Goal: Task Accomplishment & Management: Complete application form

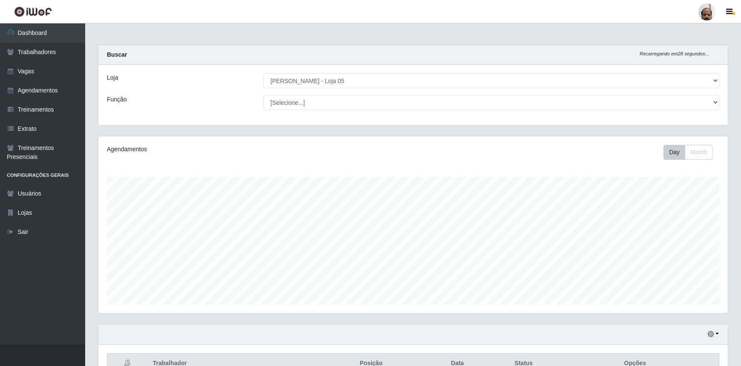
select select "252"
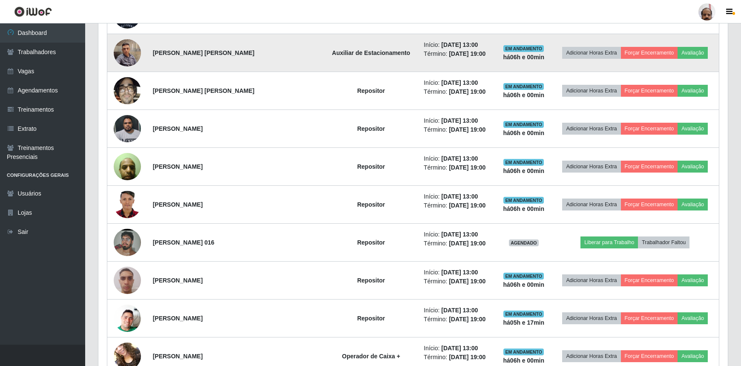
scroll to position [473, 0]
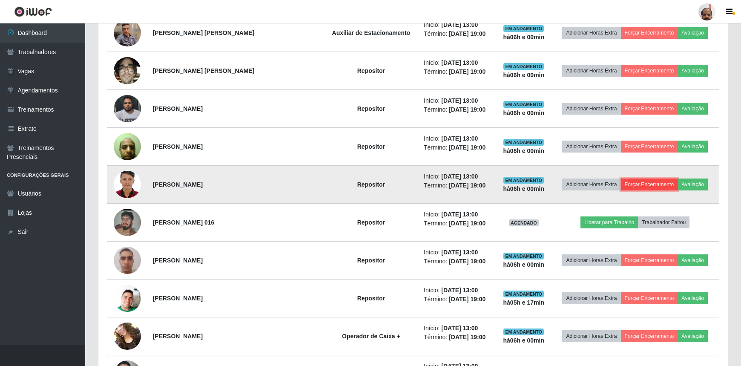
click at [641, 180] on button "Forçar Encerramento" at bounding box center [649, 185] width 57 height 12
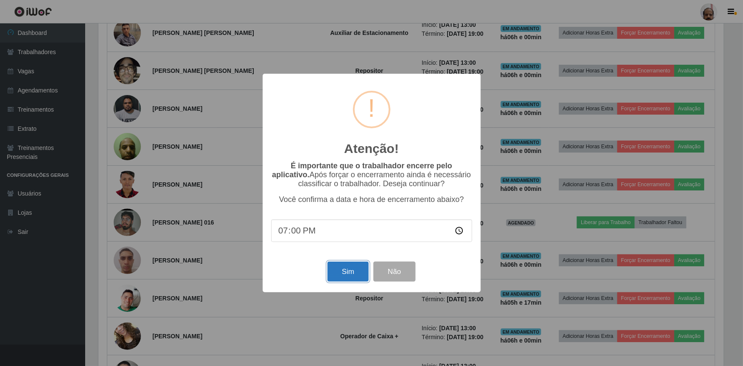
click at [357, 277] on button "Sim" at bounding box center [348, 272] width 41 height 20
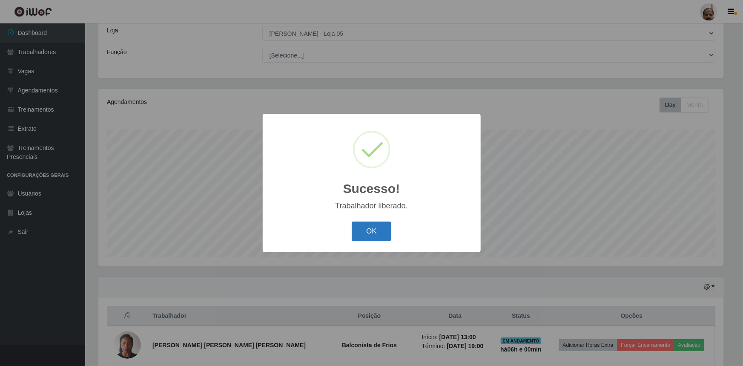
click at [372, 239] on button "OK" at bounding box center [372, 232] width 40 height 20
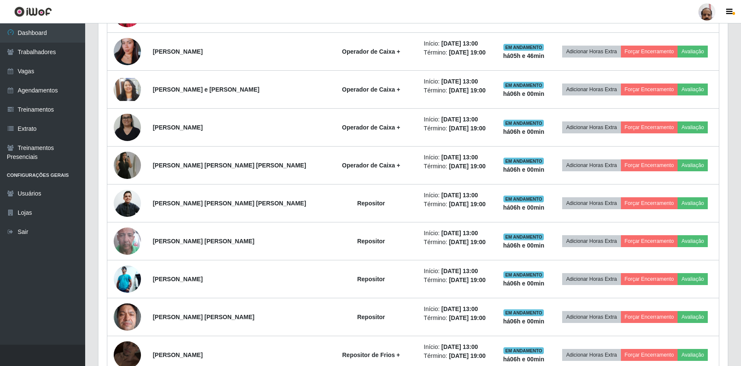
scroll to position [861, 0]
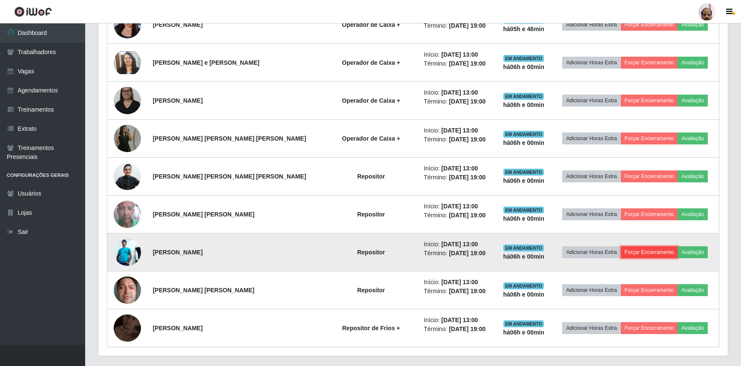
click at [627, 250] on button "Forçar Encerramento" at bounding box center [649, 252] width 57 height 12
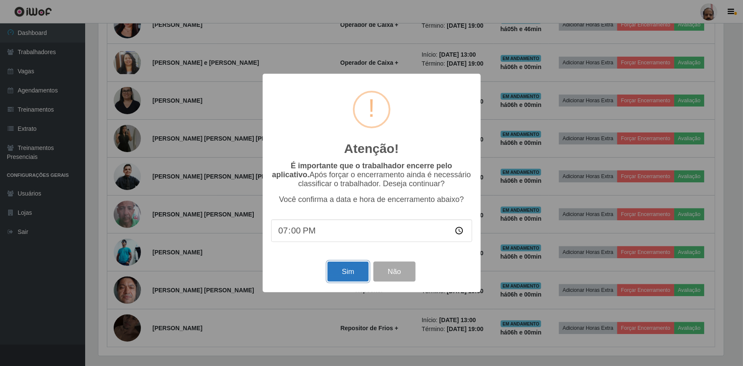
click at [360, 279] on button "Sim" at bounding box center [348, 272] width 41 height 20
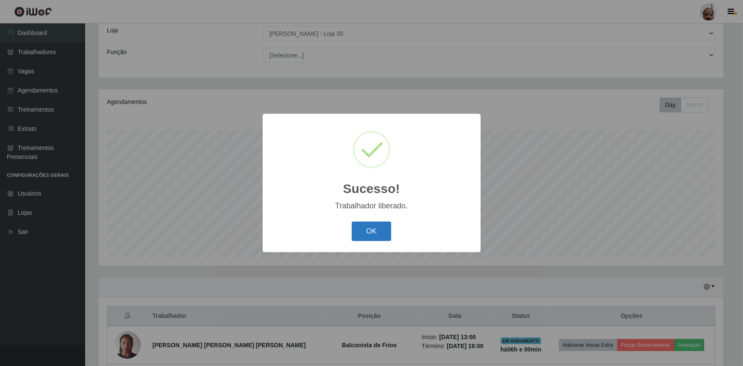
click at [364, 239] on button "OK" at bounding box center [372, 232] width 40 height 20
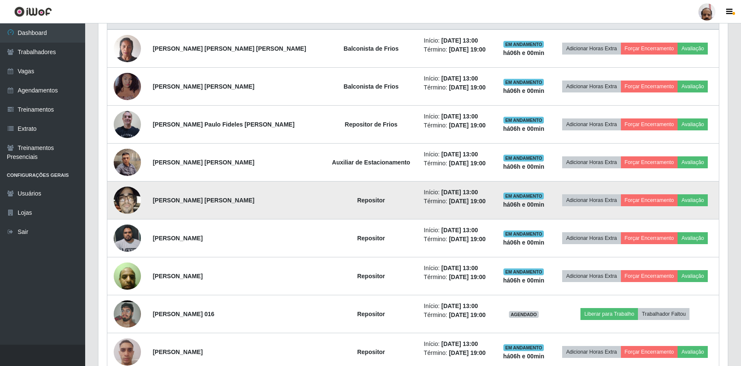
scroll to position [357, 0]
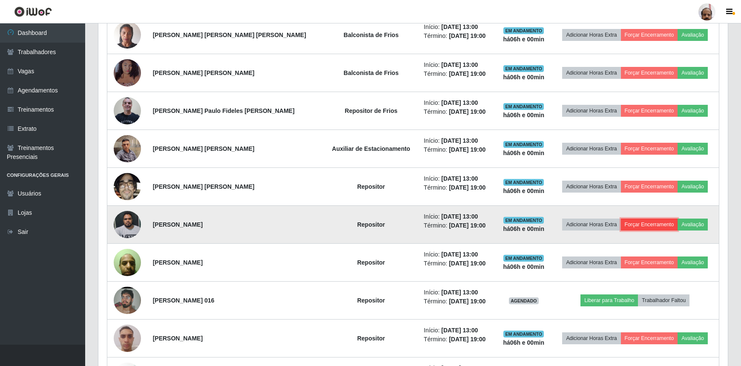
click at [622, 224] on button "Forçar Encerramento" at bounding box center [649, 225] width 57 height 12
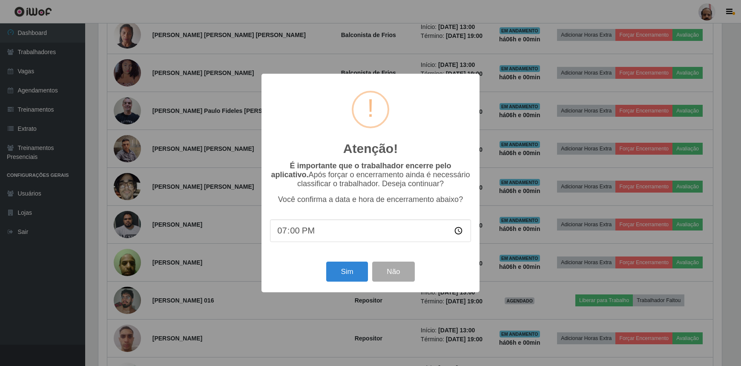
scroll to position [177, 626]
click at [355, 274] on button "Sim" at bounding box center [348, 272] width 41 height 20
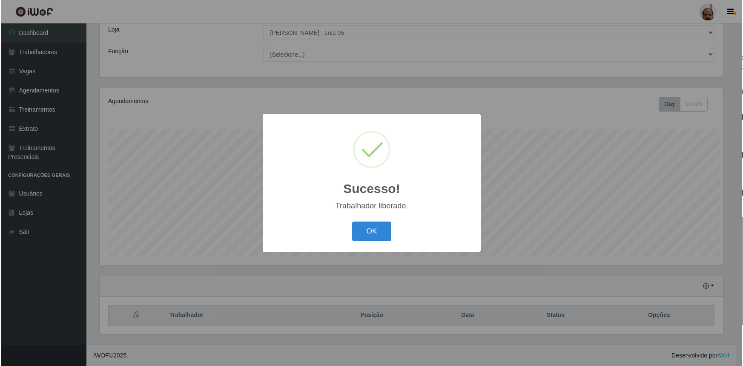
scroll to position [0, 0]
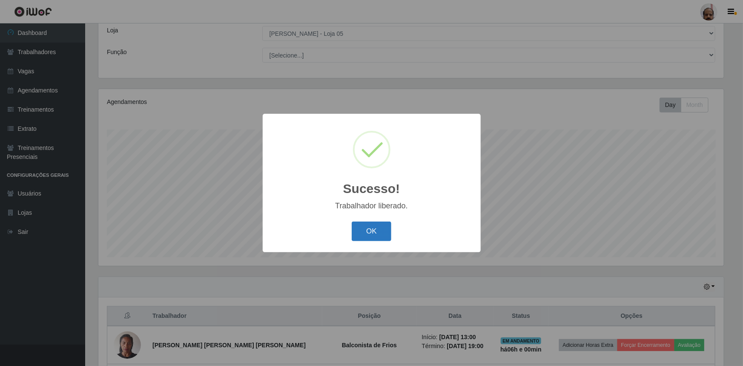
click at [380, 239] on button "OK" at bounding box center [372, 232] width 40 height 20
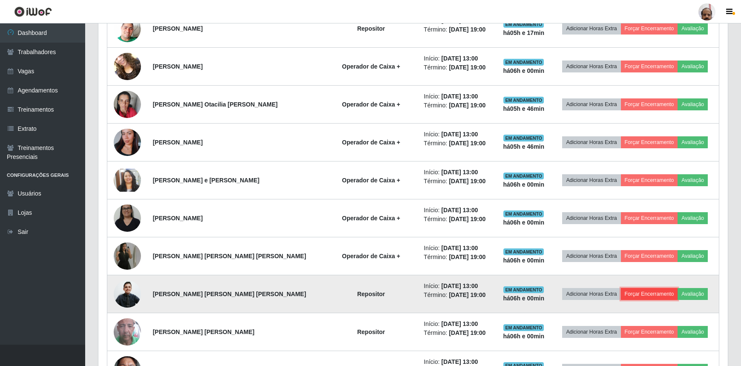
click at [641, 291] on button "Forçar Encerramento" at bounding box center [649, 294] width 57 height 12
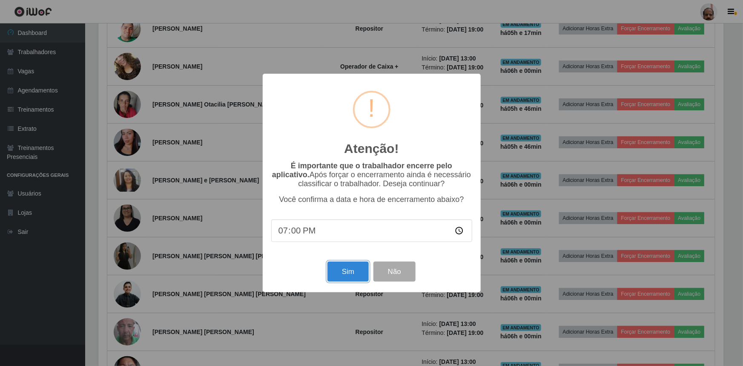
click at [358, 276] on button "Sim" at bounding box center [348, 272] width 41 height 20
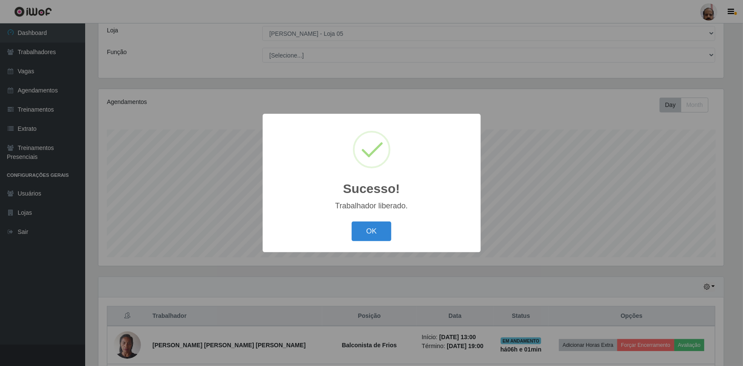
click at [374, 244] on div "Sucesso! × Trabalhador liberado. OK Cancel" at bounding box center [372, 183] width 218 height 138
click at [374, 243] on div "OK Cancel" at bounding box center [371, 231] width 201 height 24
click at [374, 236] on button "OK" at bounding box center [372, 232] width 40 height 20
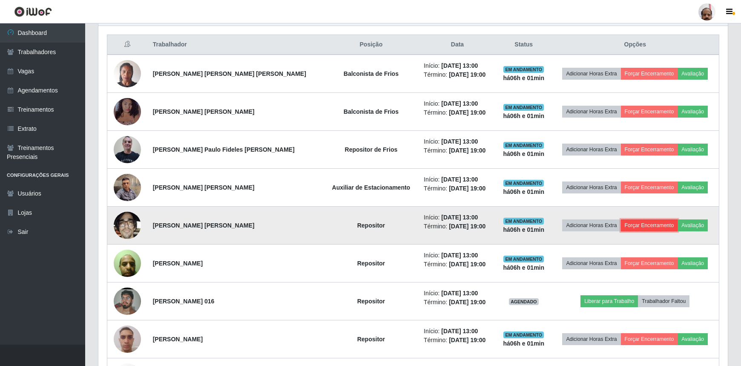
click at [638, 224] on button "Forçar Encerramento" at bounding box center [649, 225] width 57 height 12
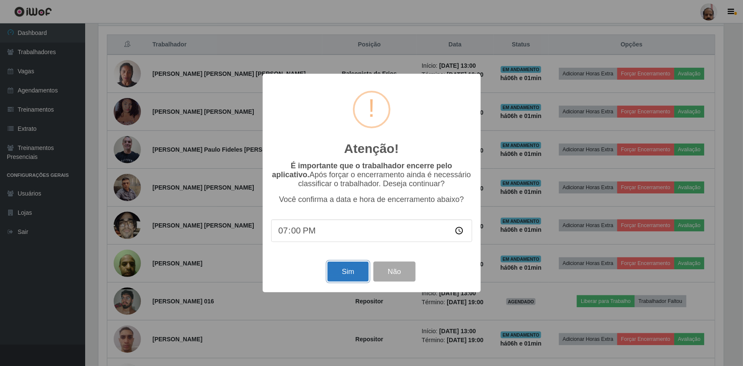
click at [358, 271] on button "Sim" at bounding box center [348, 272] width 41 height 20
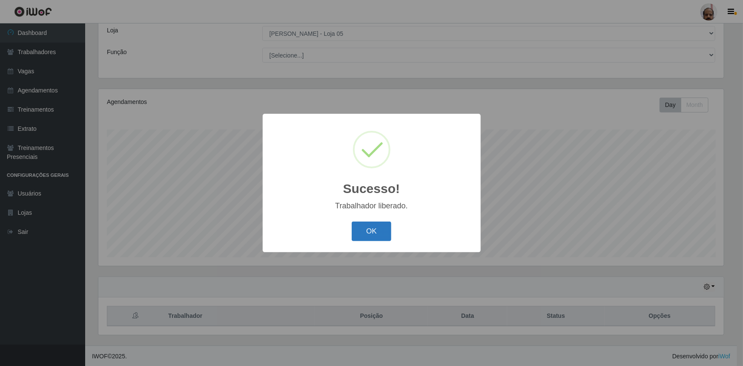
click at [366, 233] on button "OK" at bounding box center [372, 232] width 40 height 20
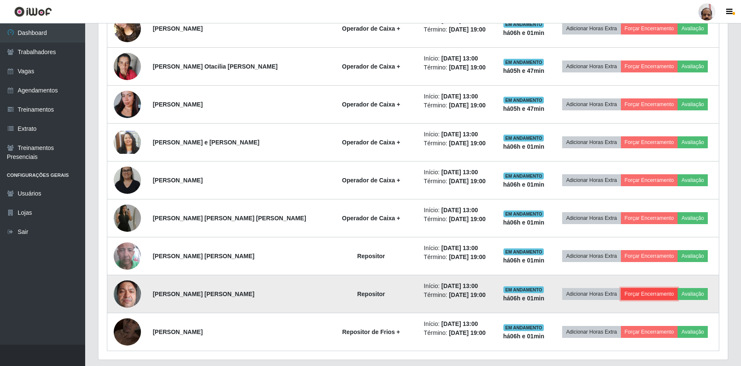
click at [628, 293] on button "Forçar Encerramento" at bounding box center [649, 294] width 57 height 12
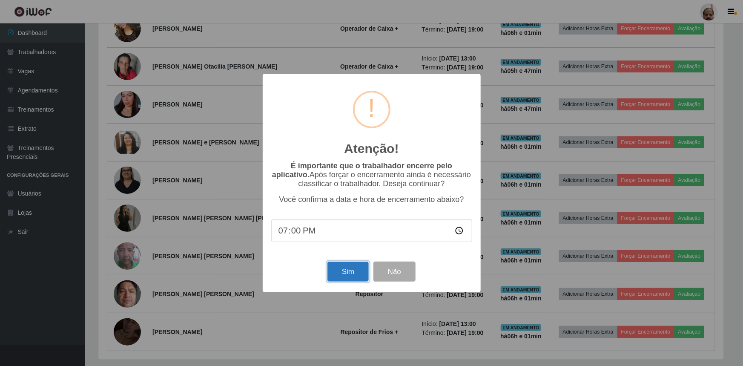
click at [345, 277] on button "Sim" at bounding box center [348, 272] width 41 height 20
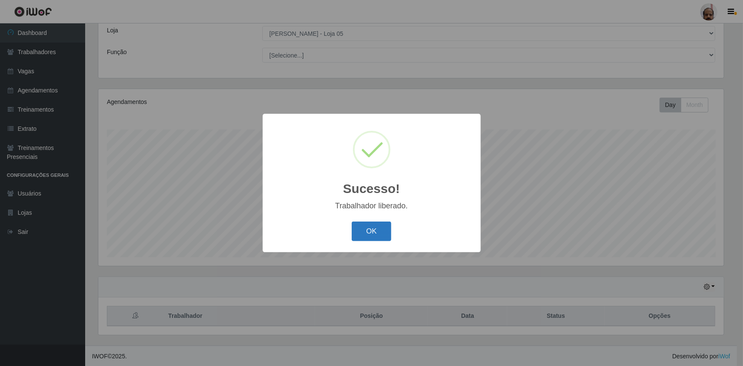
click at [379, 233] on button "OK" at bounding box center [372, 232] width 40 height 20
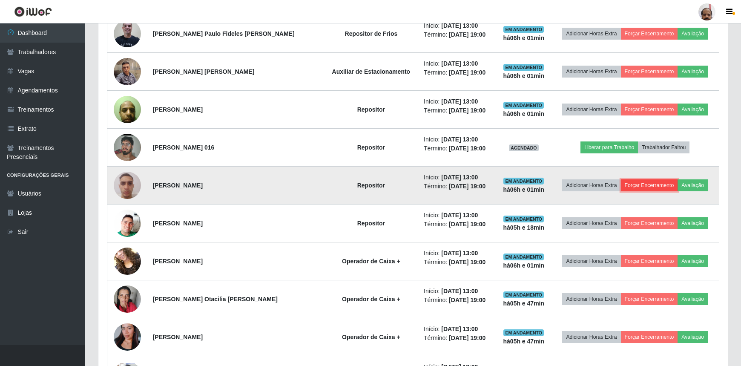
click at [627, 183] on button "Forçar Encerramento" at bounding box center [649, 185] width 57 height 12
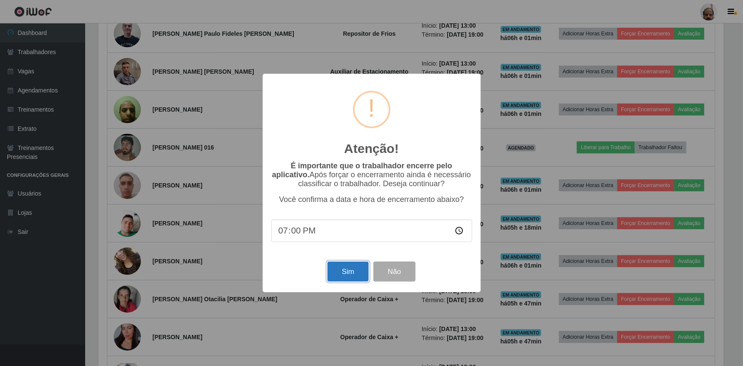
click at [351, 270] on button "Sim" at bounding box center [348, 272] width 41 height 20
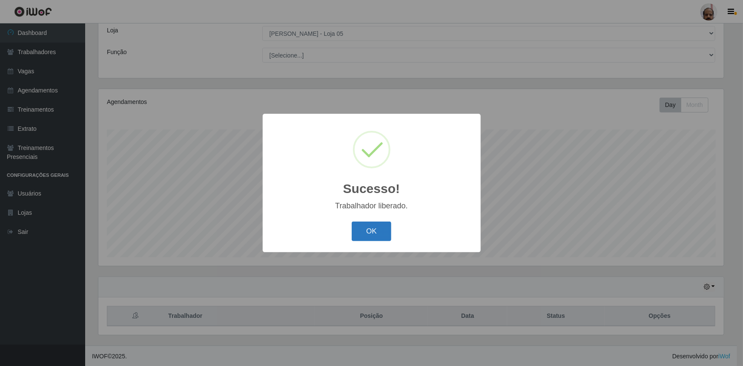
click at [370, 233] on button "OK" at bounding box center [372, 232] width 40 height 20
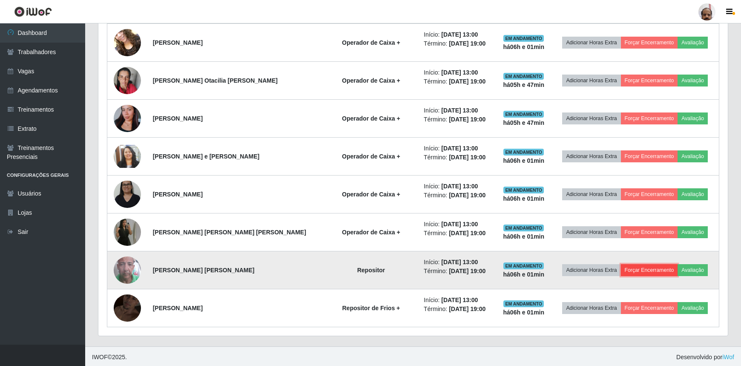
click at [635, 268] on button "Forçar Encerramento" at bounding box center [649, 270] width 57 height 12
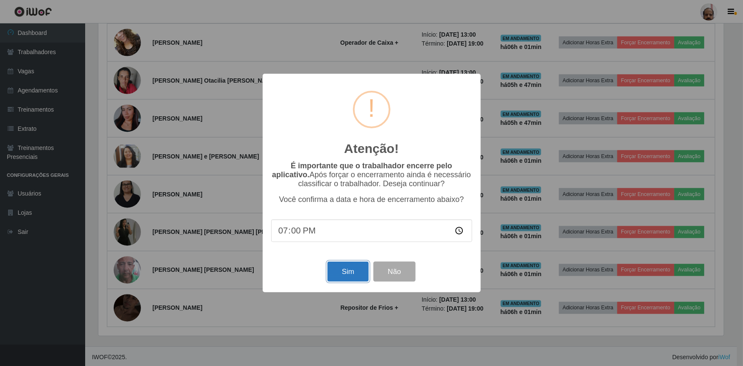
click at [357, 279] on button "Sim" at bounding box center [348, 272] width 41 height 20
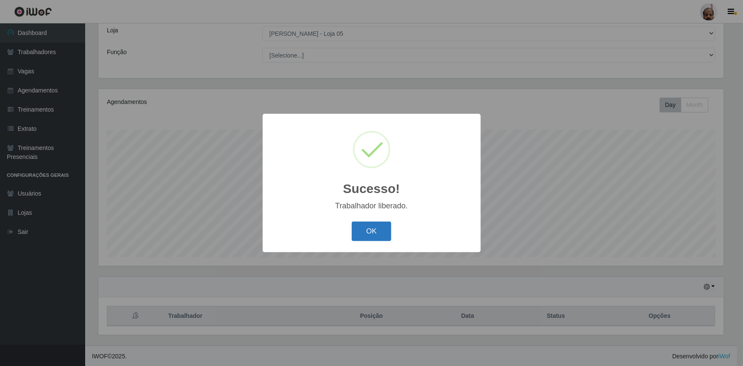
click at [374, 236] on button "OK" at bounding box center [372, 232] width 40 height 20
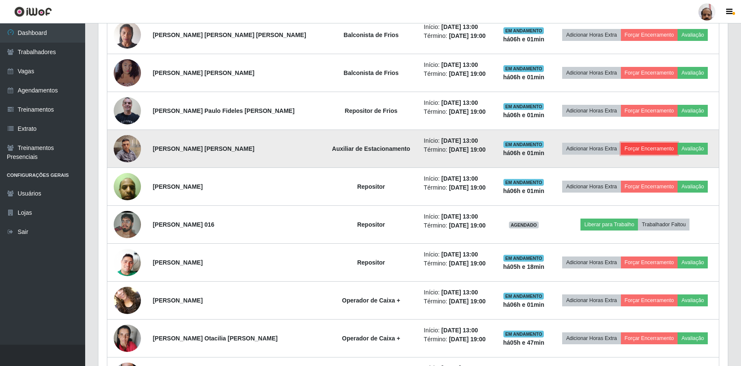
click at [631, 148] on button "Forçar Encerramento" at bounding box center [649, 149] width 57 height 12
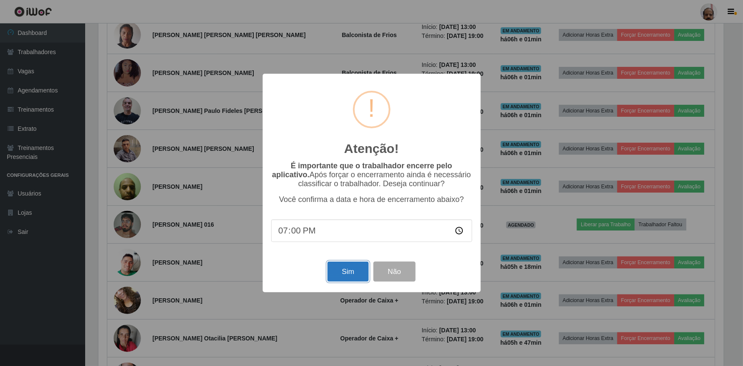
click at [362, 279] on button "Sim" at bounding box center [348, 272] width 41 height 20
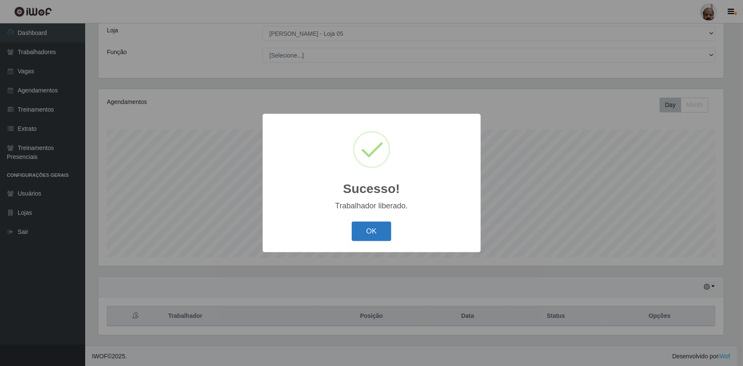
click at [374, 233] on button "OK" at bounding box center [372, 232] width 40 height 20
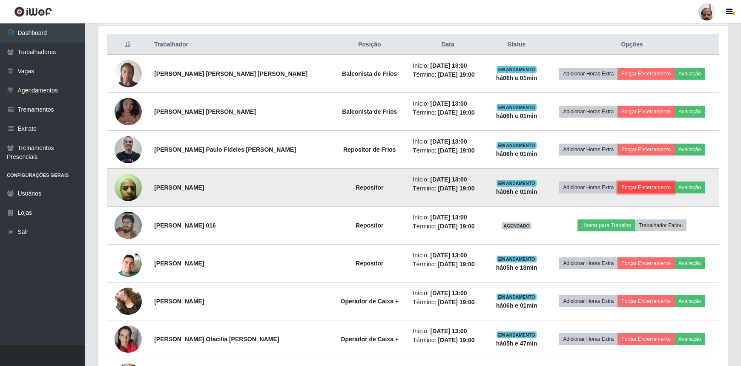
click at [624, 188] on button "Forçar Encerramento" at bounding box center [646, 187] width 57 height 12
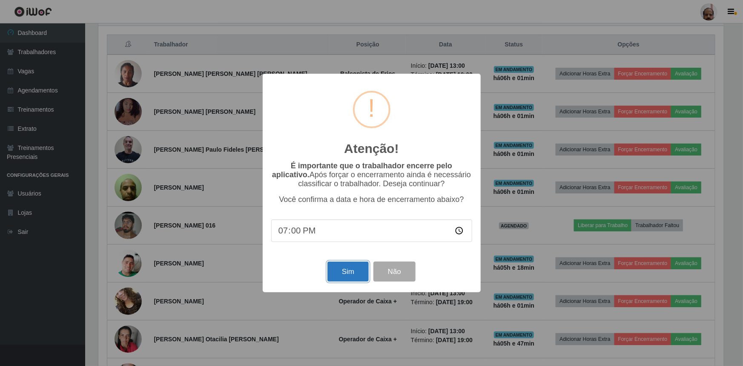
click at [337, 267] on button "Sim" at bounding box center [348, 272] width 41 height 20
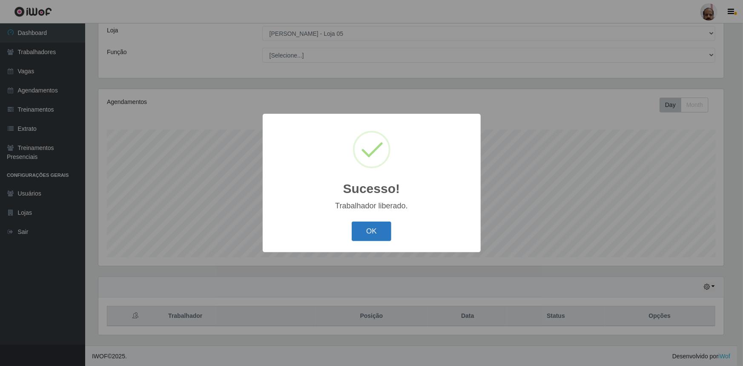
click at [374, 236] on button "OK" at bounding box center [372, 232] width 40 height 20
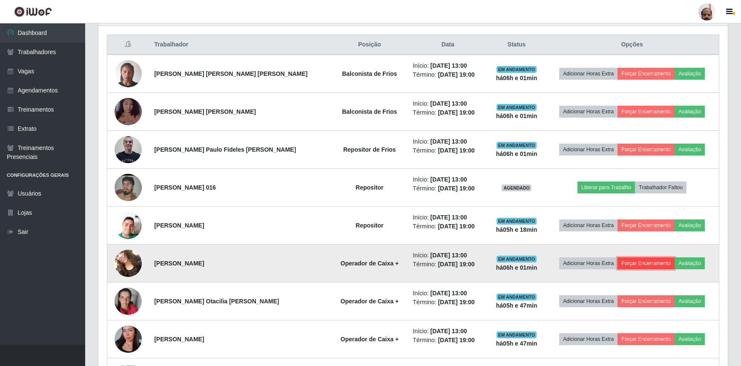
click at [632, 264] on button "Forçar Encerramento" at bounding box center [646, 263] width 57 height 12
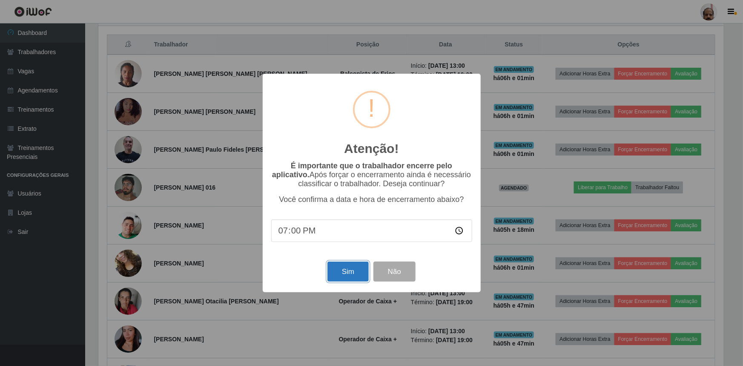
click at [349, 273] on button "Sim" at bounding box center [348, 272] width 41 height 20
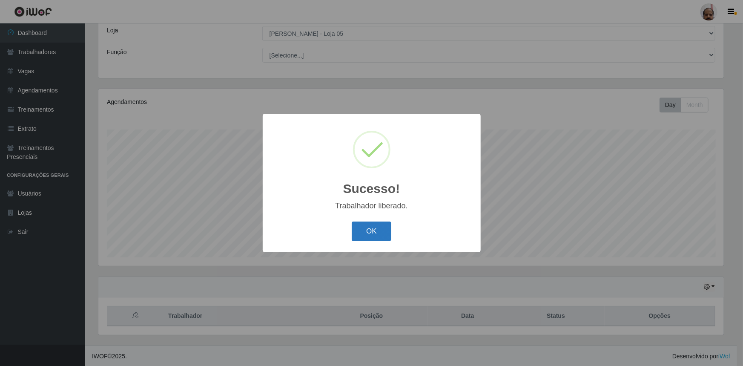
click at [383, 232] on button "OK" at bounding box center [372, 232] width 40 height 20
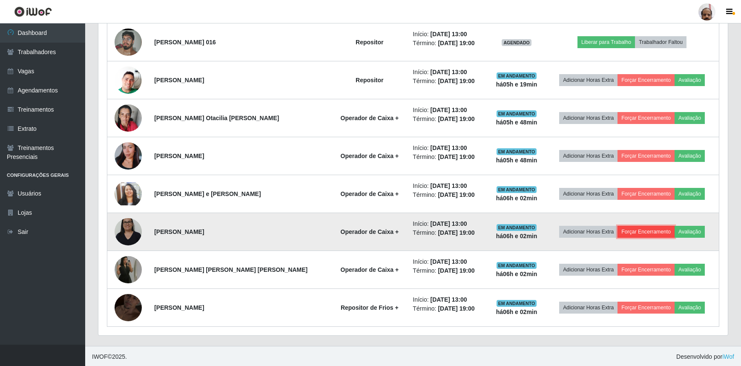
click at [630, 231] on button "Forçar Encerramento" at bounding box center [646, 232] width 57 height 12
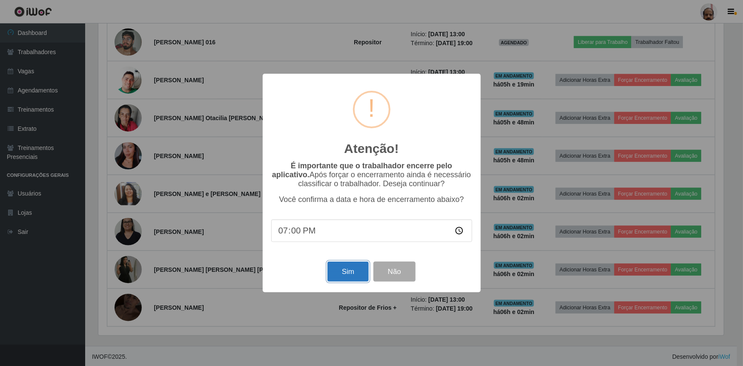
click at [350, 280] on button "Sim" at bounding box center [348, 272] width 41 height 20
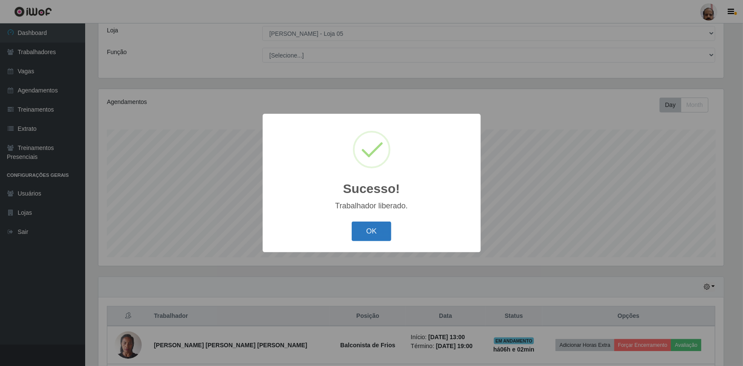
click at [383, 228] on button "OK" at bounding box center [372, 232] width 40 height 20
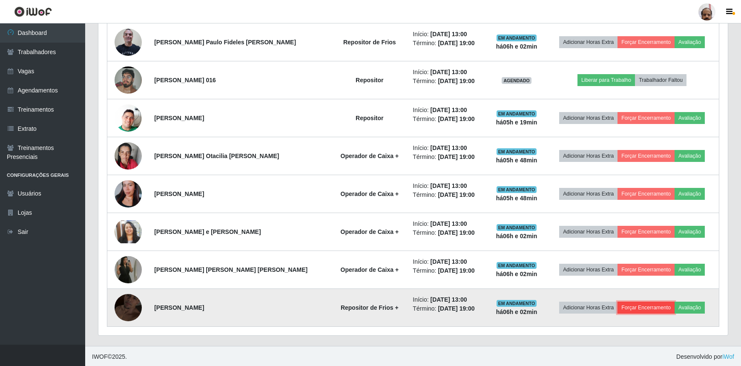
click at [630, 305] on button "Forçar Encerramento" at bounding box center [646, 308] width 57 height 12
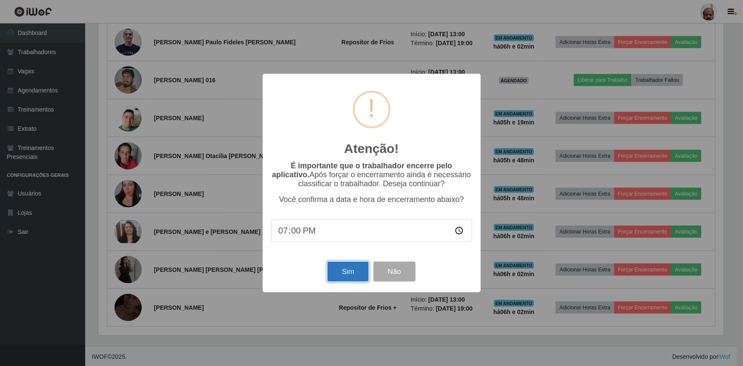
click at [349, 275] on button "Sim" at bounding box center [348, 272] width 41 height 20
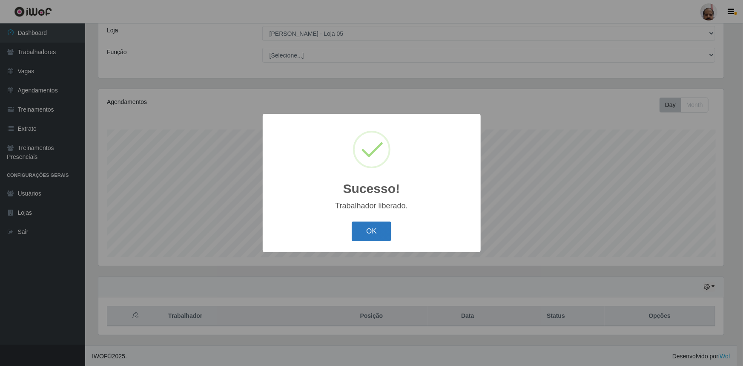
click at [374, 234] on button "OK" at bounding box center [372, 232] width 40 height 20
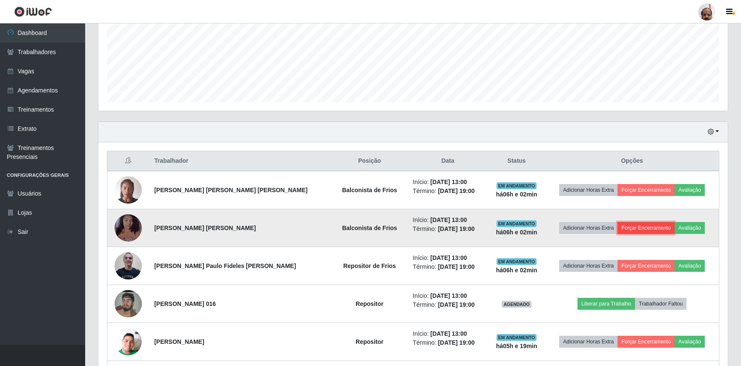
click at [648, 225] on button "Forçar Encerramento" at bounding box center [646, 228] width 57 height 12
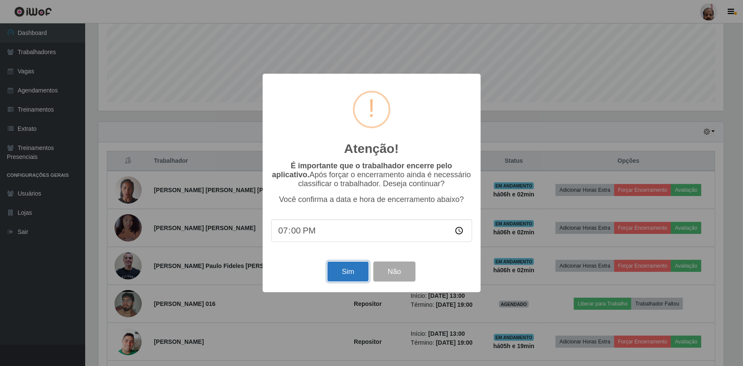
click at [338, 277] on button "Sim" at bounding box center [348, 272] width 41 height 20
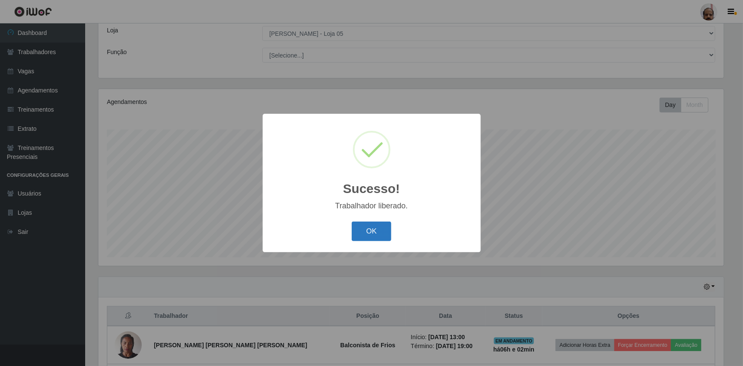
click at [385, 230] on button "OK" at bounding box center [372, 232] width 40 height 20
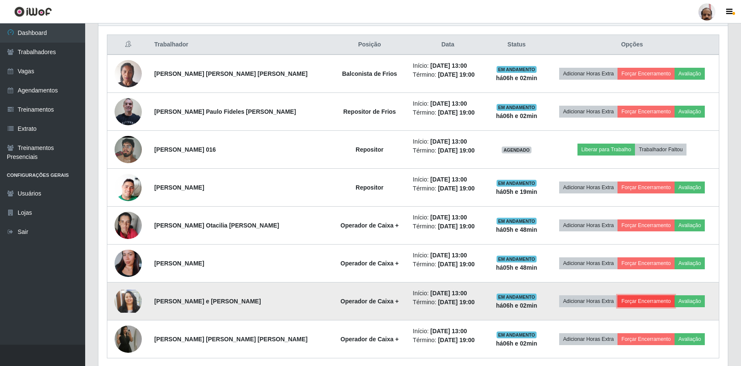
click at [633, 299] on button "Forçar Encerramento" at bounding box center [646, 301] width 57 height 12
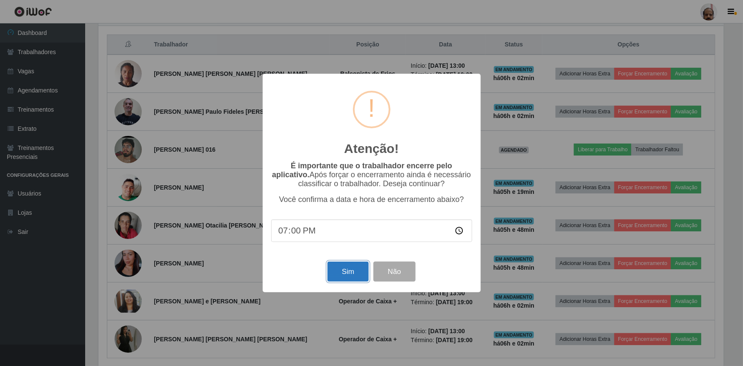
click at [347, 277] on button "Sim" at bounding box center [348, 272] width 41 height 20
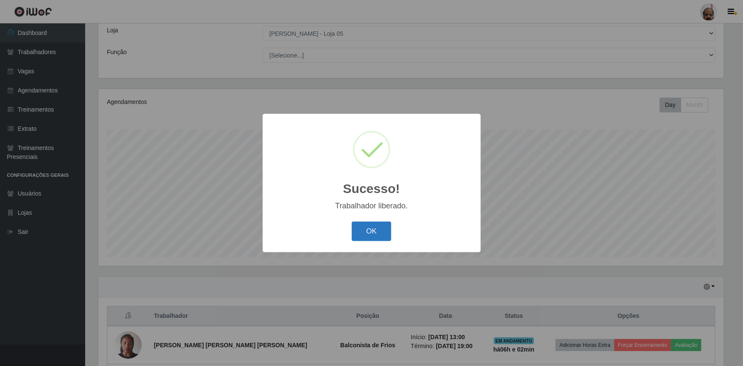
click at [379, 234] on button "OK" at bounding box center [372, 232] width 40 height 20
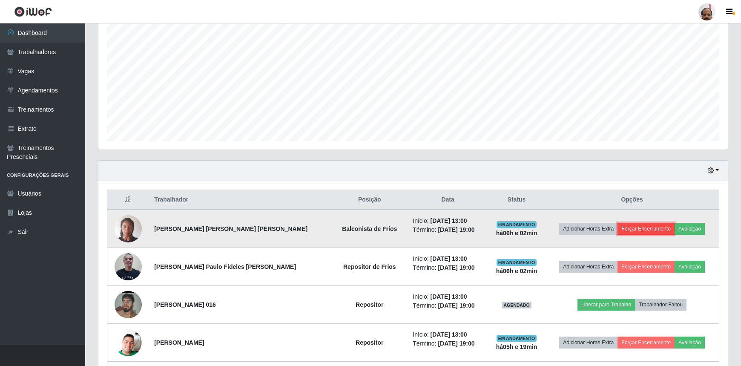
click at [626, 227] on button "Forçar Encerramento" at bounding box center [646, 229] width 57 height 12
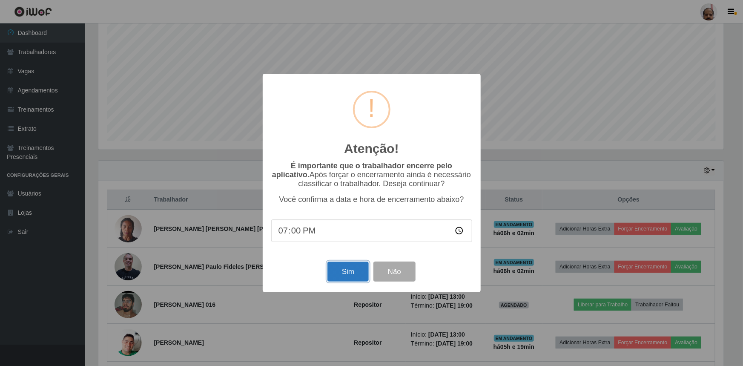
click at [348, 273] on button "Sim" at bounding box center [348, 272] width 41 height 20
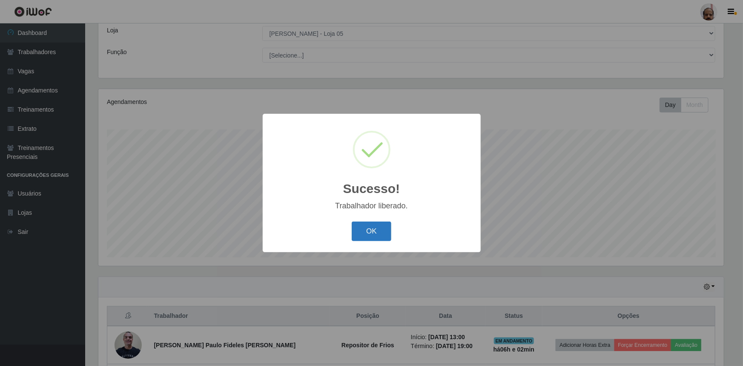
click at [388, 236] on button "OK" at bounding box center [372, 232] width 40 height 20
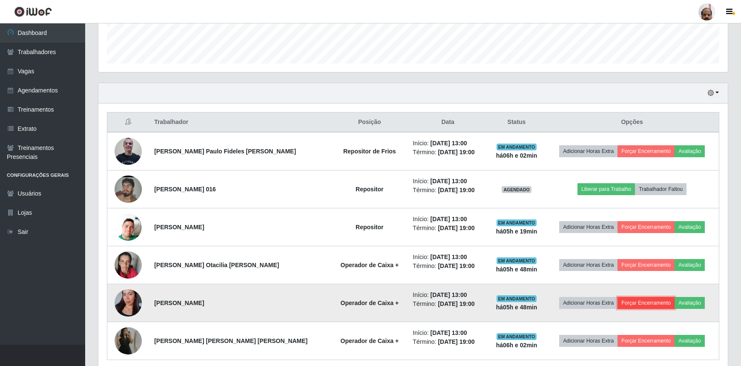
click at [626, 300] on button "Forçar Encerramento" at bounding box center [646, 303] width 57 height 12
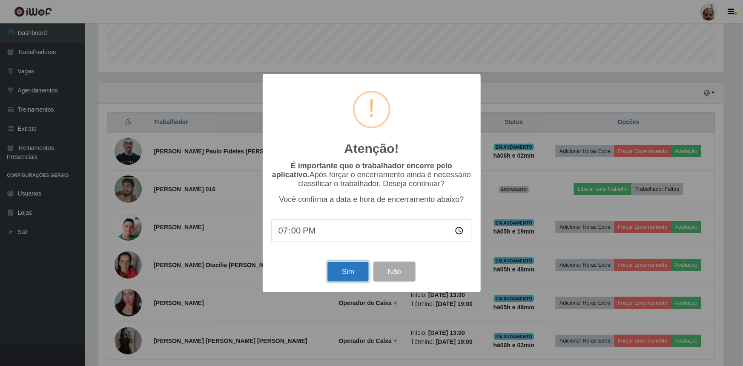
click at [358, 274] on button "Sim" at bounding box center [348, 272] width 41 height 20
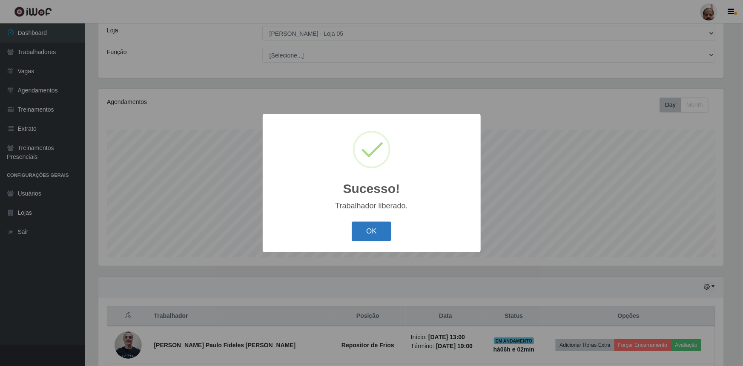
click at [387, 235] on button "OK" at bounding box center [372, 232] width 40 height 20
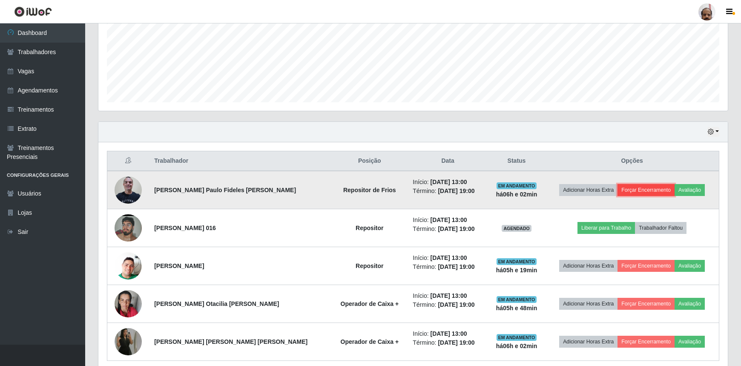
click at [642, 187] on button "Forçar Encerramento" at bounding box center [646, 190] width 57 height 12
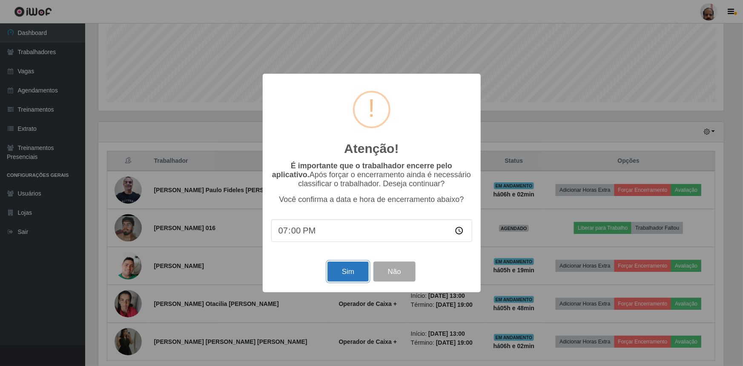
click at [347, 272] on button "Sim" at bounding box center [348, 272] width 41 height 20
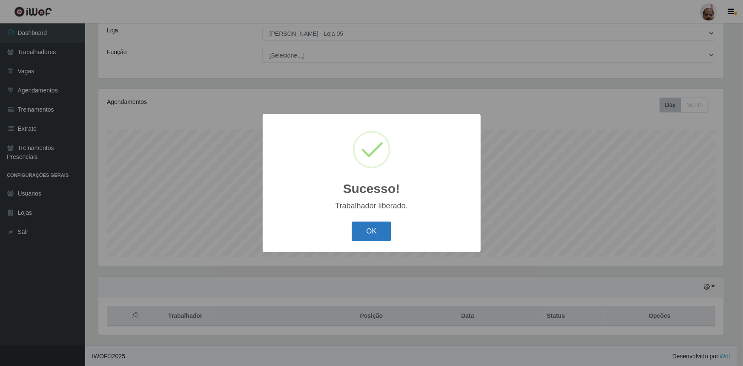
click at [372, 234] on button "OK" at bounding box center [372, 232] width 40 height 20
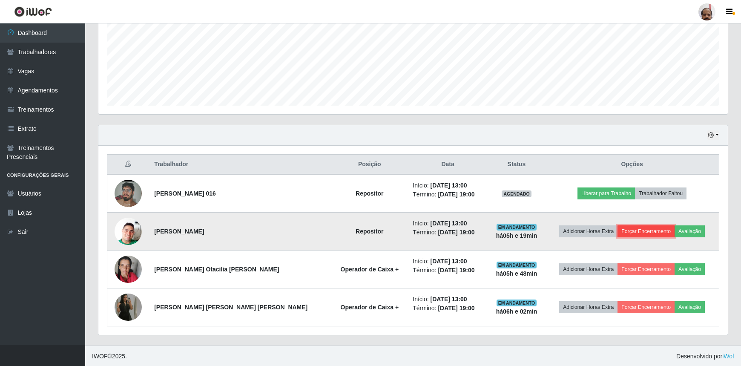
click at [638, 232] on button "Forçar Encerramento" at bounding box center [646, 231] width 57 height 12
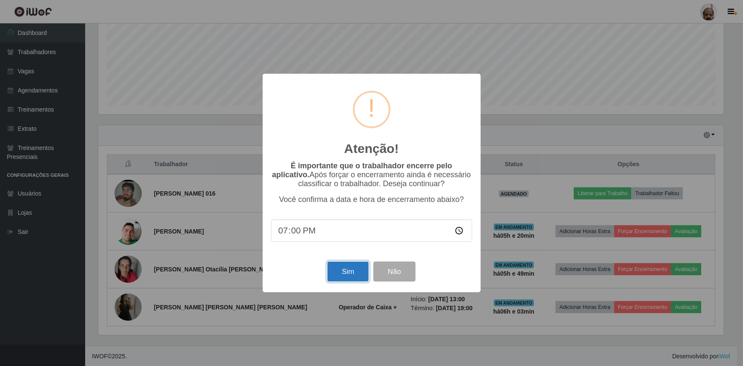
click at [343, 273] on button "Sim" at bounding box center [348, 272] width 41 height 20
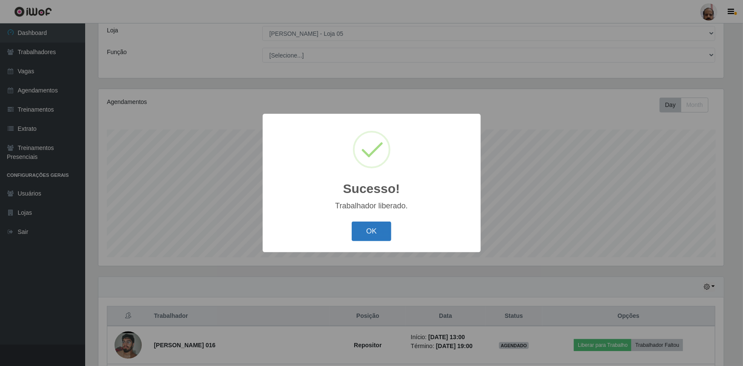
click at [367, 237] on button "OK" at bounding box center [372, 232] width 40 height 20
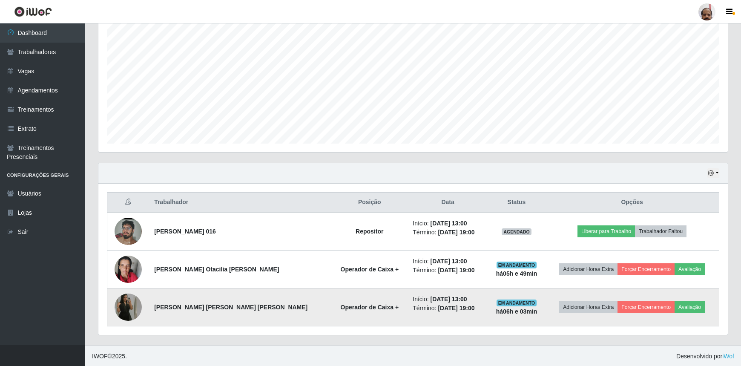
click at [127, 307] on img at bounding box center [128, 307] width 27 height 49
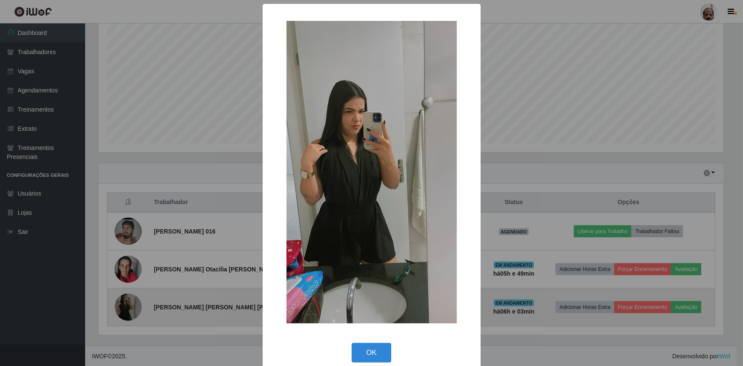
click at [127, 307] on div "× OK Cancel" at bounding box center [371, 183] width 743 height 366
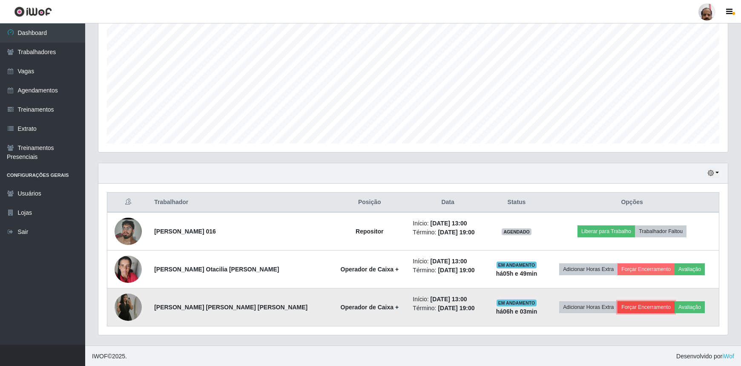
click at [642, 305] on button "Forçar Encerramento" at bounding box center [646, 307] width 57 height 12
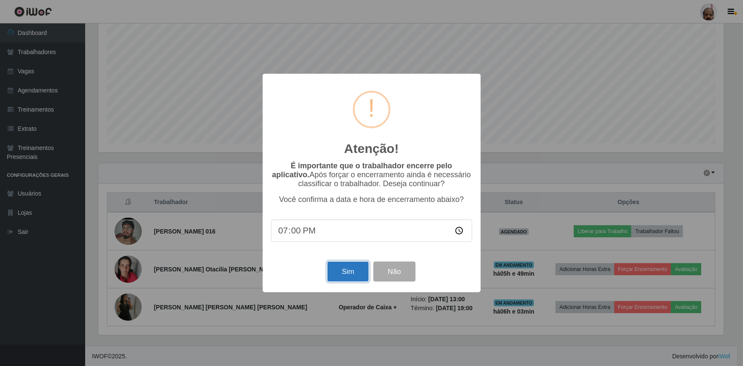
click at [357, 277] on button "Sim" at bounding box center [348, 272] width 41 height 20
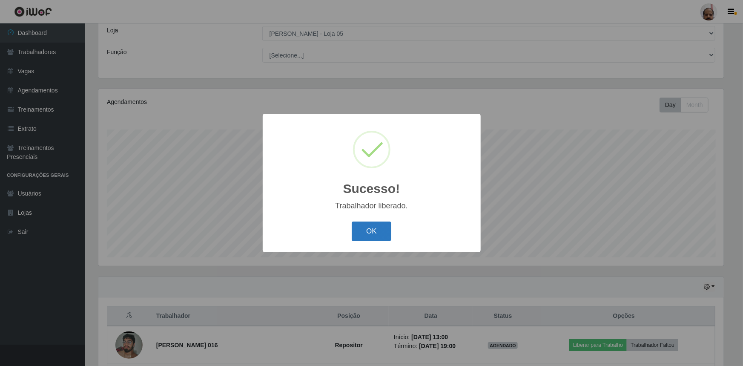
click at [370, 238] on button "OK" at bounding box center [372, 232] width 40 height 20
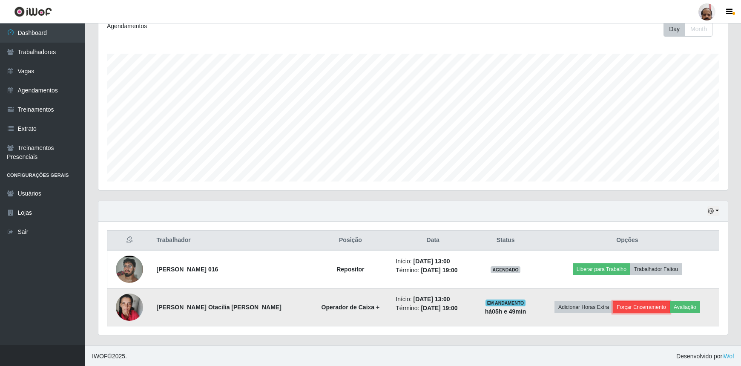
click at [631, 306] on button "Forçar Encerramento" at bounding box center [641, 307] width 57 height 12
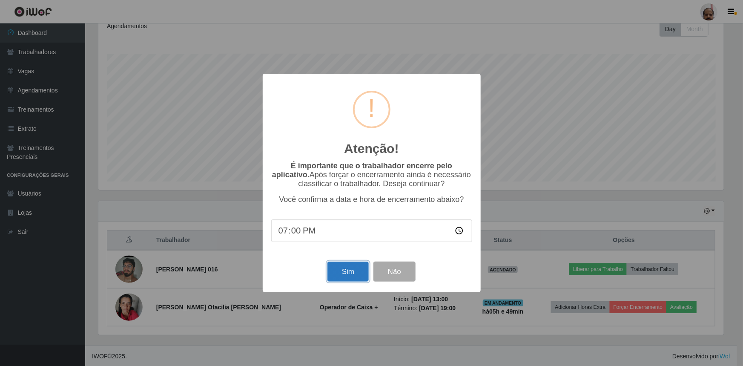
click at [351, 277] on button "Sim" at bounding box center [348, 272] width 41 height 20
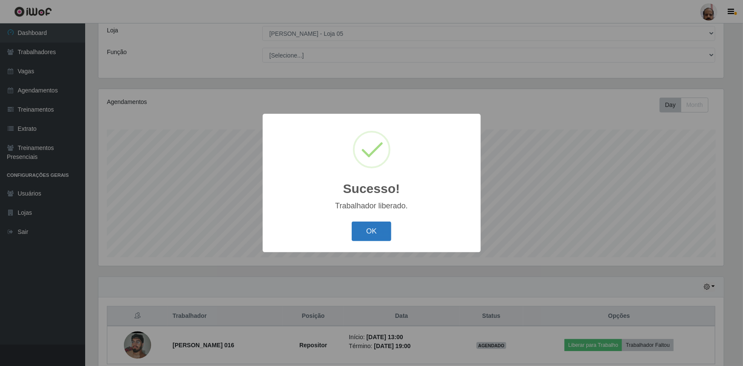
click at [378, 236] on button "OK" at bounding box center [372, 232] width 40 height 20
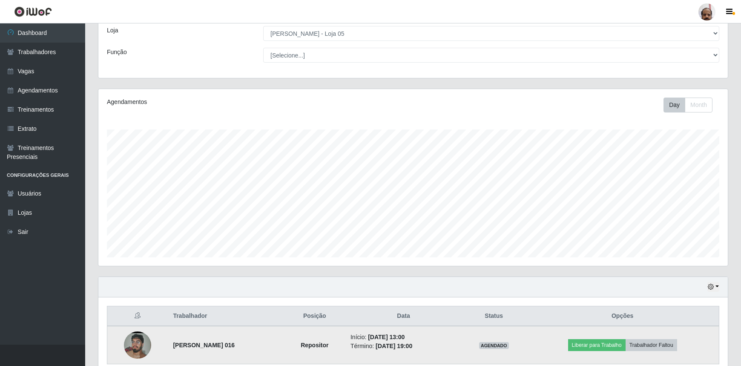
click at [136, 340] on img at bounding box center [137, 345] width 27 height 60
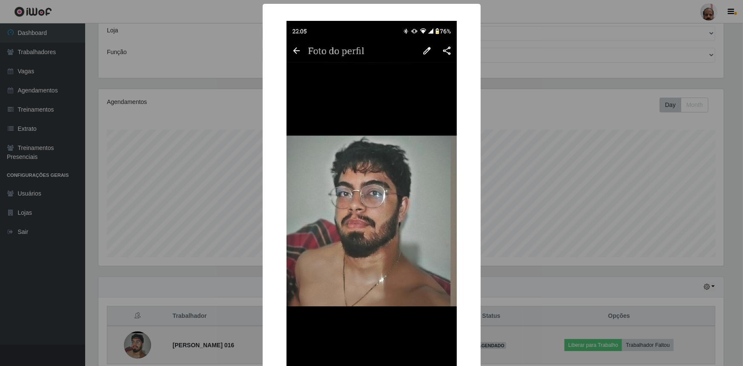
click at [136, 340] on div "× OK Cancel" at bounding box center [371, 183] width 743 height 366
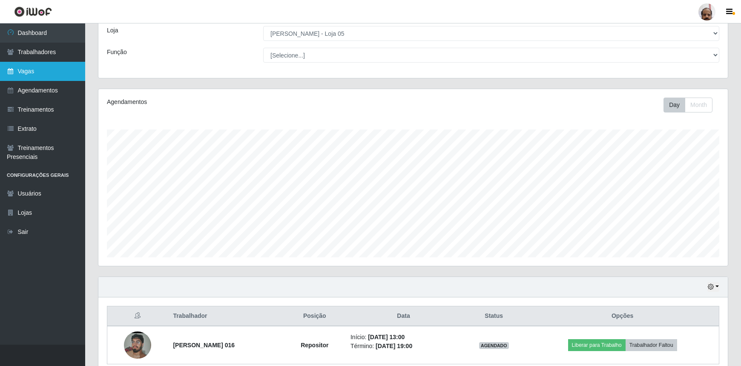
click at [46, 74] on link "Vagas" at bounding box center [42, 71] width 85 height 19
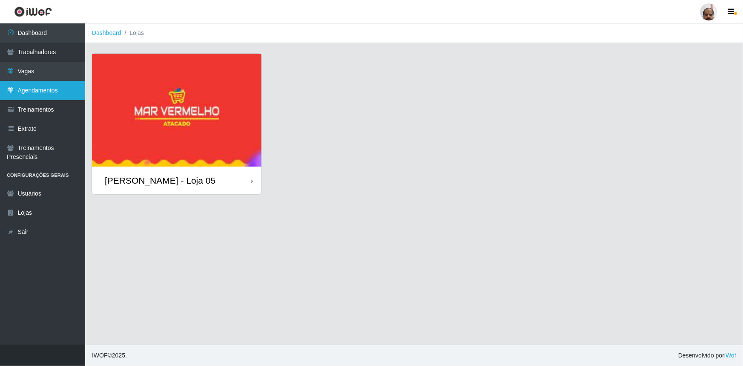
click at [43, 86] on link "Agendamentos" at bounding box center [42, 90] width 85 height 19
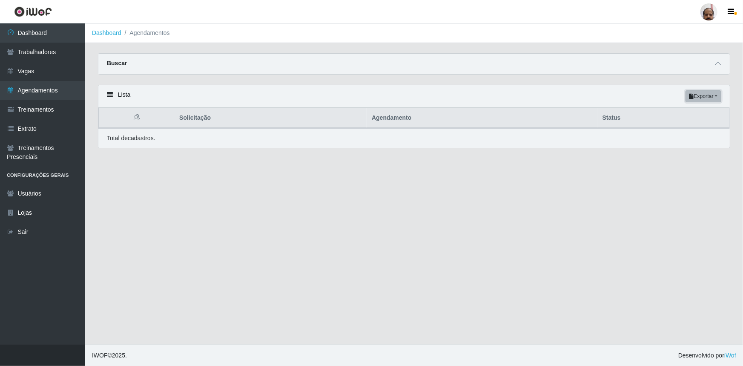
click at [711, 95] on button "Exportar" at bounding box center [704, 96] width 36 height 12
click at [533, 84] on div "Carregando... Buscar Início em [GEOGRAPHIC_DATA] em Status [Selecione...] AGEND…" at bounding box center [414, 105] width 658 height 105
click at [713, 64] on span at bounding box center [718, 64] width 10 height 10
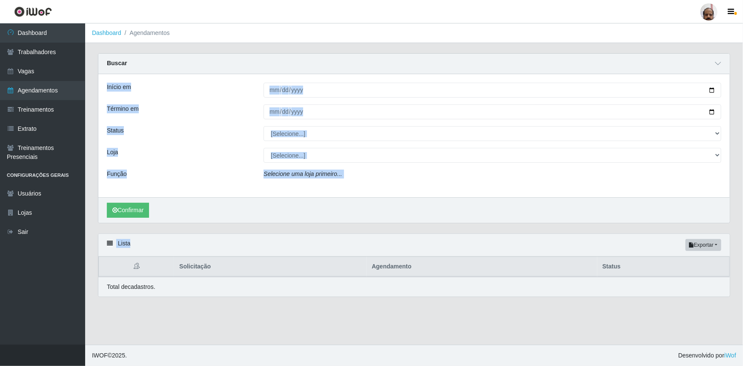
click at [518, 102] on div "Início em Término em Status [Selecione...] AGENDADO AGUARDANDO LIBERAR EM ANDAM…" at bounding box center [414, 135] width 632 height 123
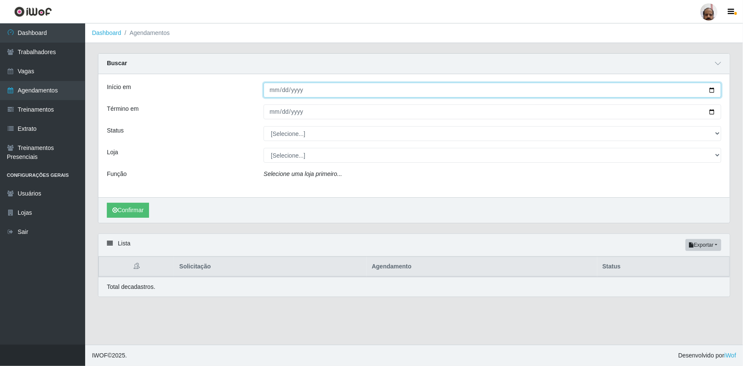
click at [711, 89] on input "Início em" at bounding box center [493, 90] width 458 height 15
type input "[DATE]"
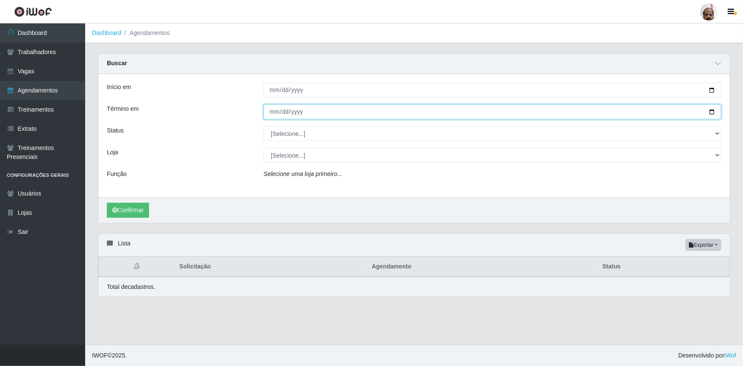
click at [705, 111] on input "Término em" at bounding box center [493, 111] width 458 height 15
click at [714, 112] on input "Término em" at bounding box center [493, 111] width 458 height 15
type input "[DATE]"
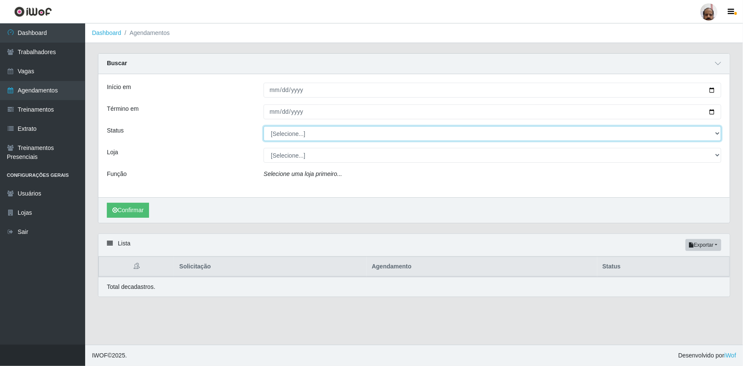
click at [718, 133] on select "[Selecione...] AGENDADO AGUARDANDO LIBERAR EM ANDAMENTO EM REVISÃO FINALIZADO C…" at bounding box center [493, 133] width 458 height 15
select select "AGENDADO"
click at [264, 126] on select "[Selecione...] AGENDADO AGUARDANDO LIBERAR EM ANDAMENTO EM REVISÃO FINALIZADO C…" at bounding box center [493, 133] width 458 height 15
click at [716, 156] on select "[Selecione...] Mar Vermelho - Loja 05" at bounding box center [493, 155] width 458 height 15
select select "252"
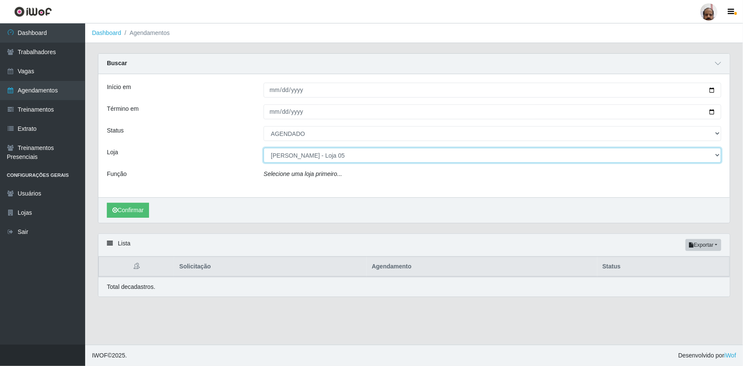
click at [264, 148] on select "[Selecione...] Mar Vermelho - Loja 05" at bounding box center [493, 155] width 458 height 15
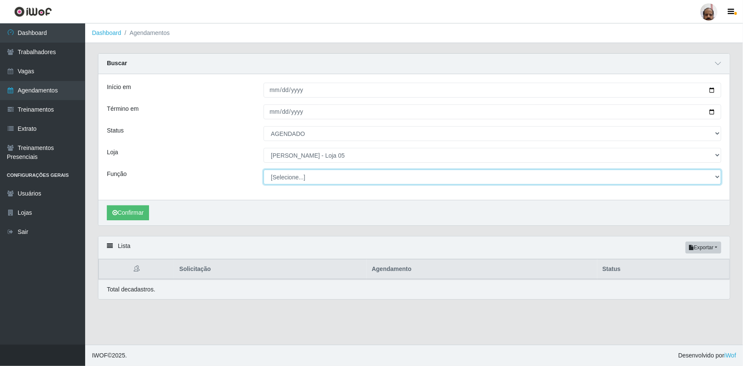
click at [716, 175] on select "[Selecione...] ASG ASG + ASG ++ Auxiliar de Depósito Auxiliar de Depósito + Aux…" at bounding box center [493, 177] width 458 height 15
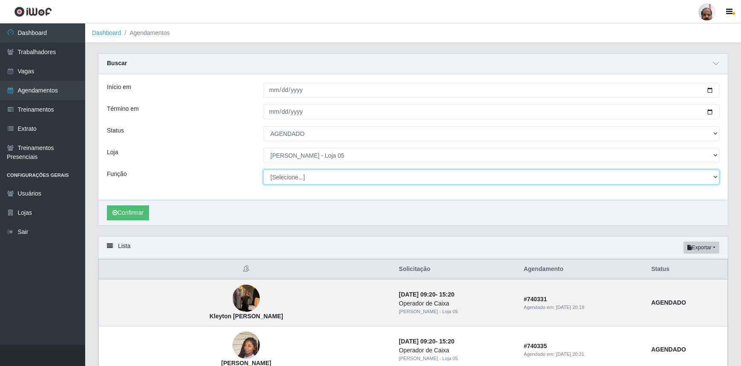
select select "24"
click at [263, 170] on select "[Selecione...] ASG ASG + ASG ++ Auxiliar de Depósito Auxiliar de Depósito + Aux…" at bounding box center [491, 177] width 456 height 15
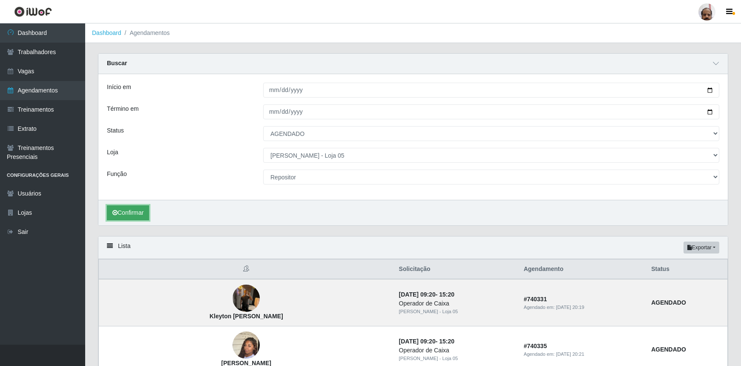
click at [145, 211] on button "Confirmar" at bounding box center [128, 212] width 42 height 15
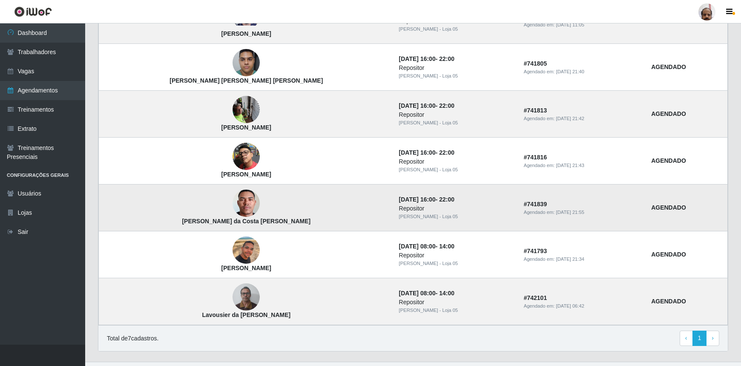
scroll to position [299, 0]
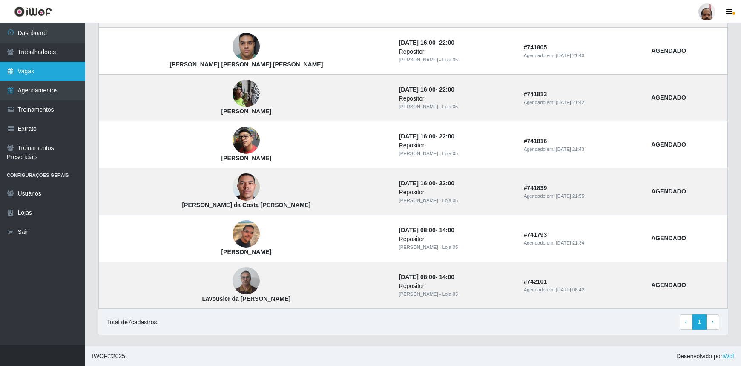
click at [49, 75] on link "Vagas" at bounding box center [42, 71] width 85 height 19
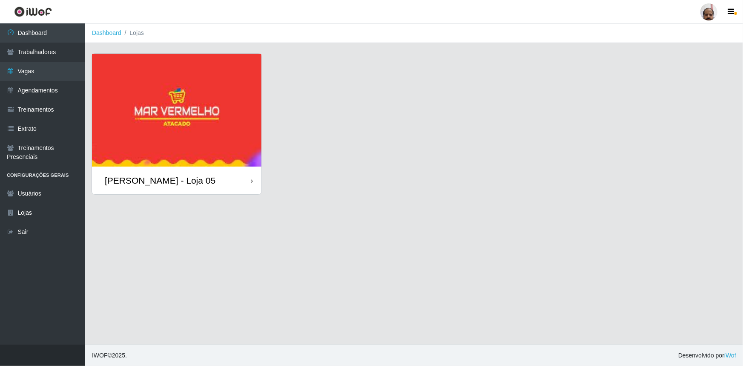
click at [155, 179] on div "[PERSON_NAME] - Loja 05" at bounding box center [160, 180] width 111 height 11
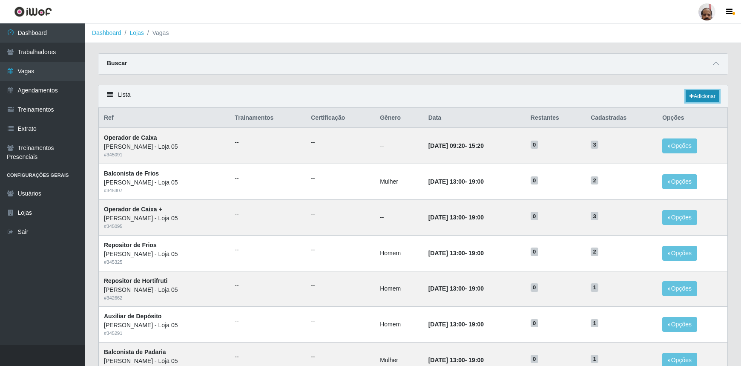
click at [709, 98] on link "Adicionar" at bounding box center [703, 96] width 34 height 12
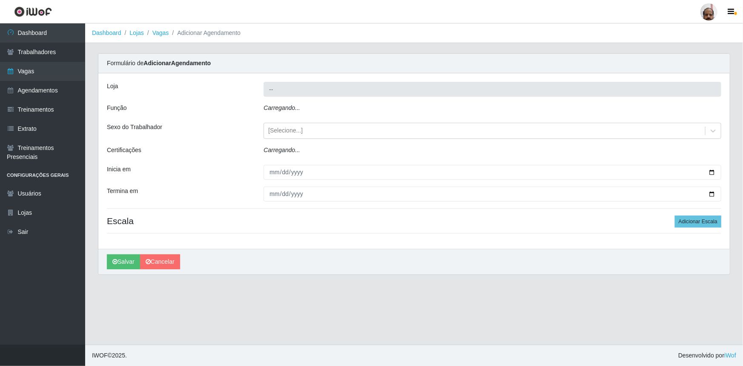
type input "[PERSON_NAME] - Loja 05"
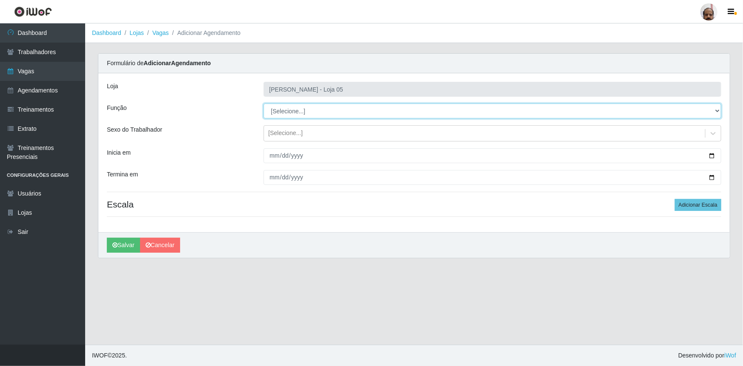
click at [717, 108] on select "[Selecione...] ASG ASG + ASG ++ Auxiliar de Depósito Auxiliar de Depósito + Aux…" at bounding box center [493, 111] width 458 height 15
select select "24"
click at [264, 104] on select "[Selecione...] ASG ASG + ASG ++ Auxiliar de Depósito Auxiliar de Depósito + Aux…" at bounding box center [493, 111] width 458 height 15
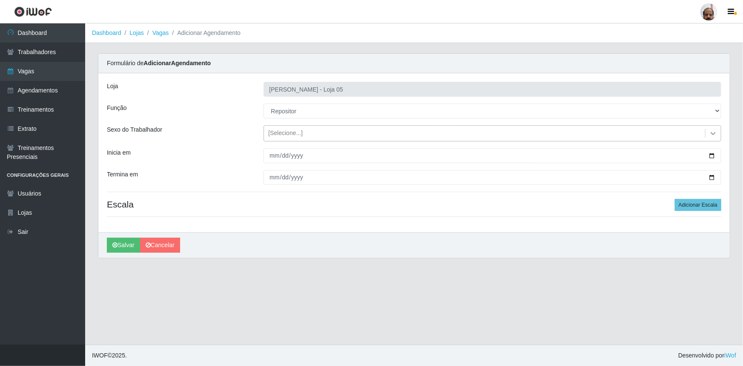
click at [712, 133] on icon at bounding box center [713, 133] width 9 height 9
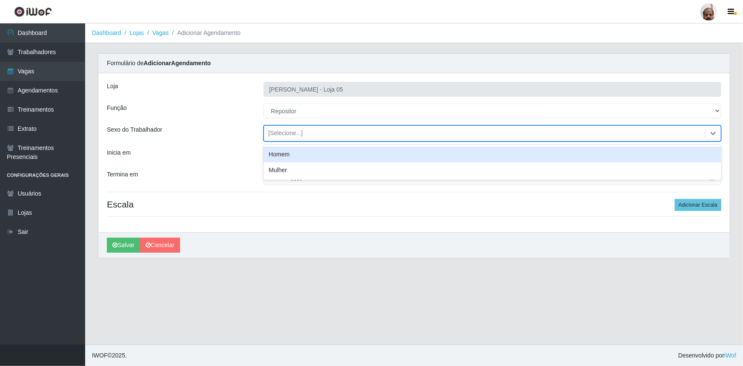
click at [294, 156] on div "Homem" at bounding box center [493, 155] width 458 height 16
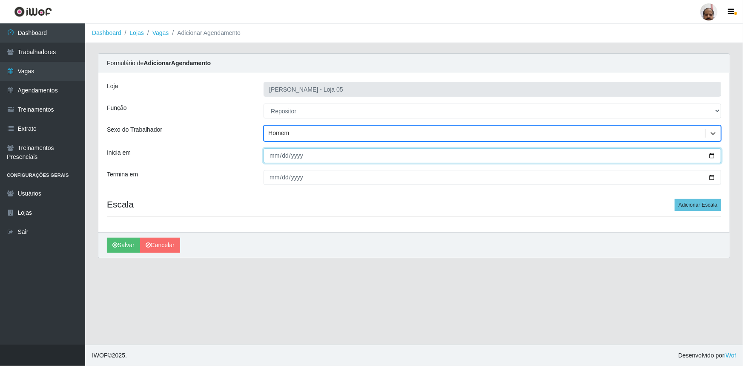
click at [712, 154] on input "Inicia em" at bounding box center [493, 155] width 458 height 15
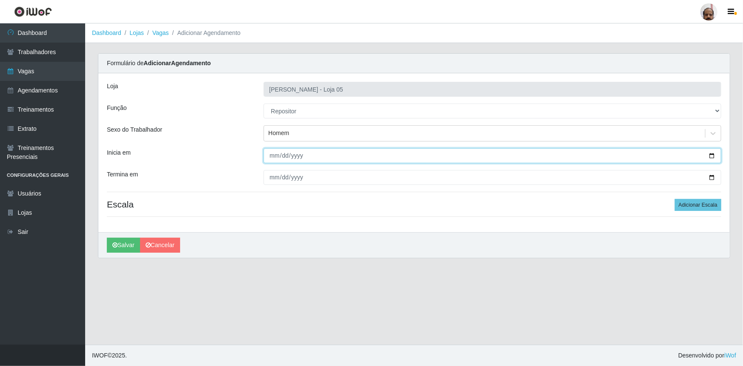
type input "[DATE]"
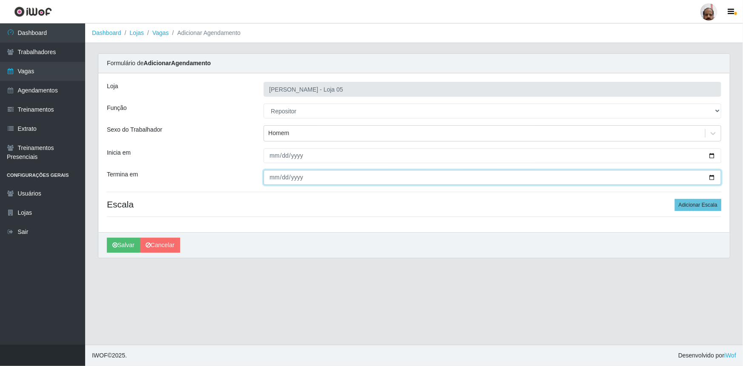
click at [712, 177] on input "Termina em" at bounding box center [493, 177] width 458 height 15
type input "[DATE]"
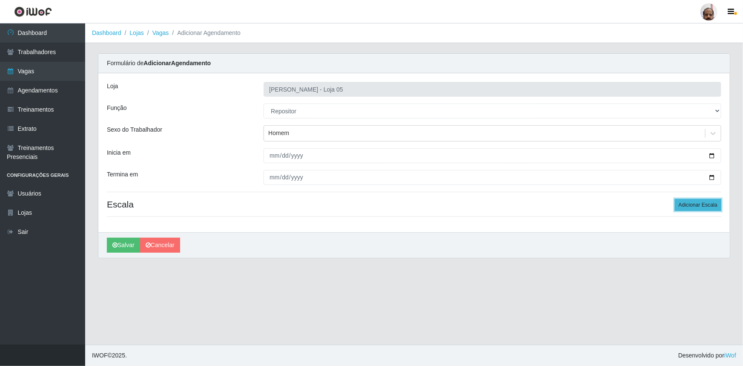
click at [714, 202] on button "Adicionar Escala" at bounding box center [698, 205] width 46 height 12
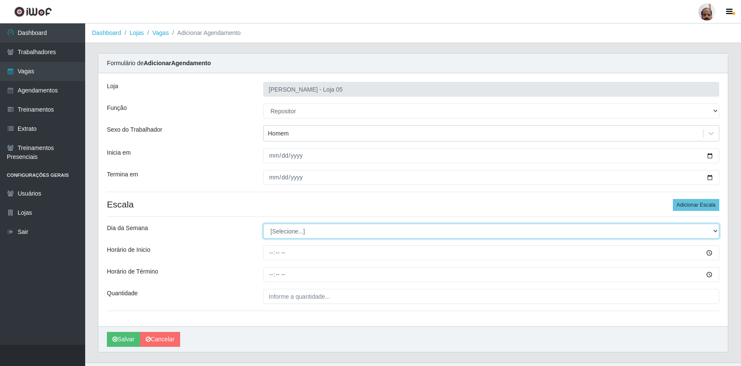
click at [714, 229] on select "[Selecione...] Segunda Terça Quarta Quinta Sexta Sábado Domingo" at bounding box center [491, 231] width 456 height 15
select select "1"
click at [263, 224] on select "[Selecione...] Segunda Terça Quarta Quinta Sexta Sábado Domingo" at bounding box center [491, 231] width 456 height 15
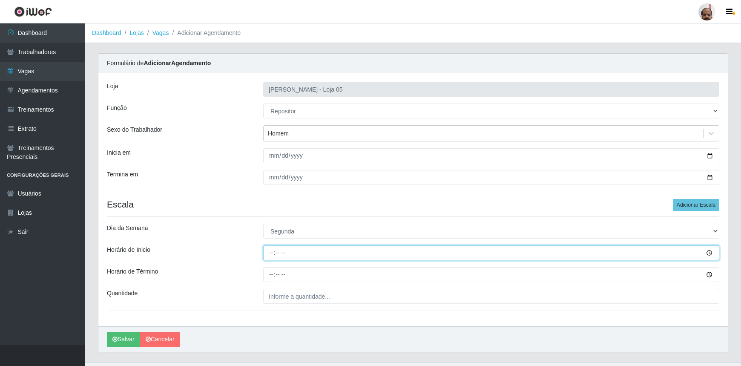
click at [273, 254] on input "Horário de Inicio" at bounding box center [491, 252] width 456 height 15
type input "08:00"
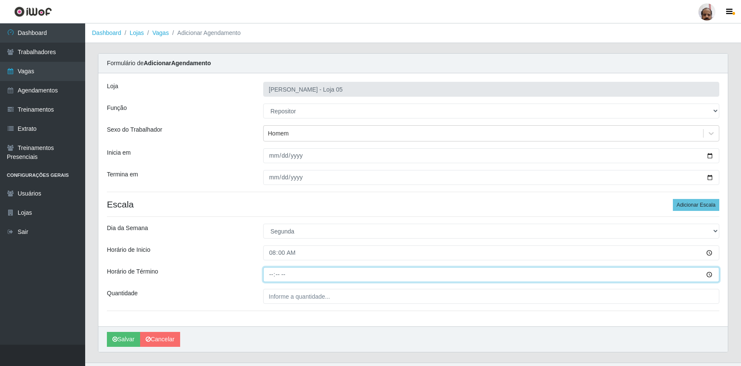
click at [271, 271] on input "Horário de Término" at bounding box center [491, 274] width 456 height 15
type input "14:00"
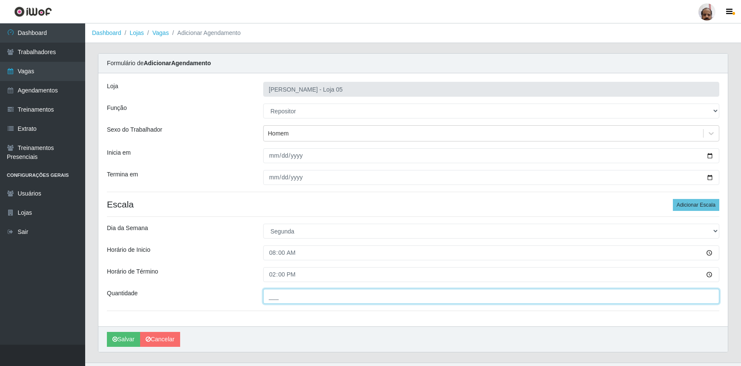
click at [274, 295] on input "___" at bounding box center [491, 296] width 456 height 15
type input "2__"
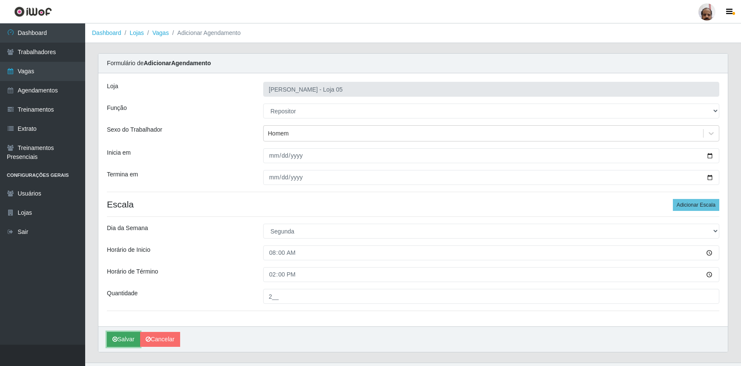
click at [132, 341] on button "Salvar" at bounding box center [123, 339] width 33 height 15
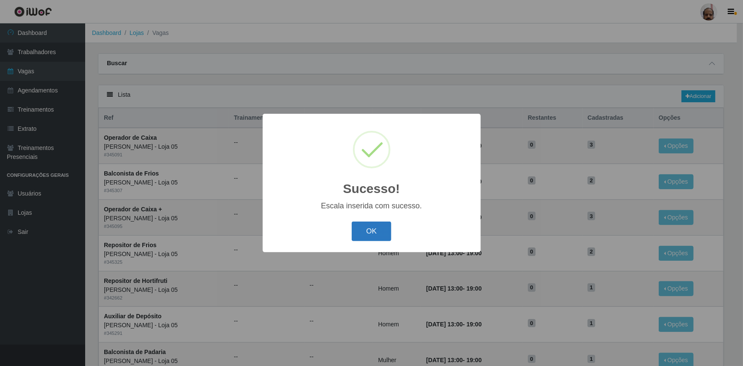
click at [363, 235] on button "OK" at bounding box center [372, 232] width 40 height 20
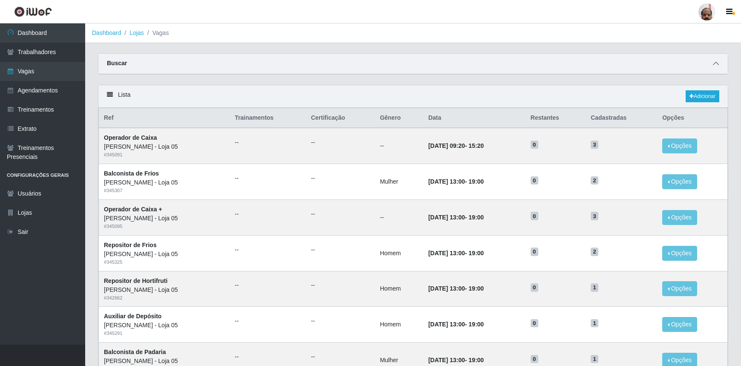
click at [715, 66] on icon at bounding box center [716, 63] width 6 height 6
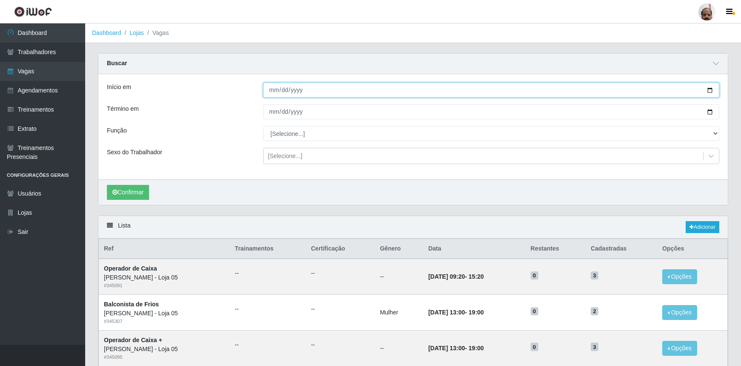
click at [709, 93] on input "Início em" at bounding box center [491, 90] width 456 height 15
type input "[DATE]"
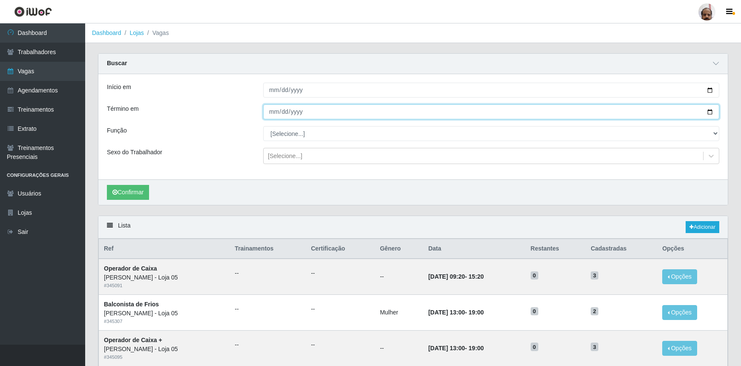
click at [711, 111] on input "Término em" at bounding box center [491, 111] width 456 height 15
type input "[DATE]"
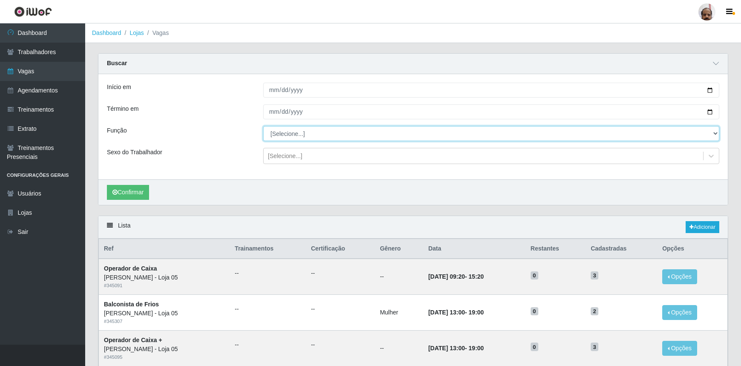
click at [714, 135] on select "[Selecione...] ASG ASG + ASG ++ Auxiliar de Depósito Auxiliar de Depósito + Aux…" at bounding box center [491, 133] width 456 height 15
select select "107"
click at [263, 126] on select "[Selecione...] ASG ASG + ASG ++ Auxiliar de Depósito Auxiliar de Depósito + Aux…" at bounding box center [491, 133] width 456 height 15
click at [709, 156] on icon at bounding box center [711, 156] width 9 height 9
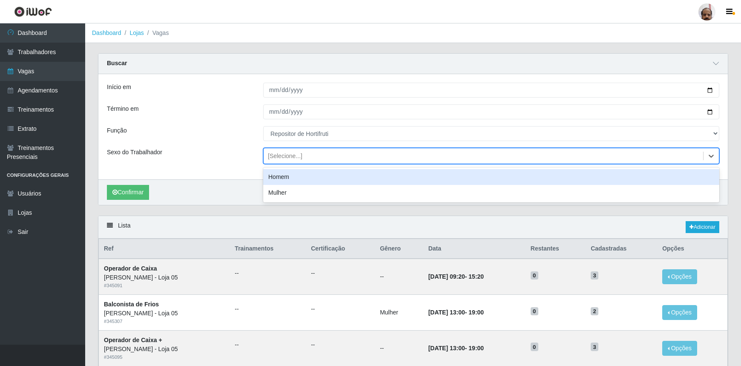
click at [282, 181] on div "Homem" at bounding box center [491, 177] width 456 height 16
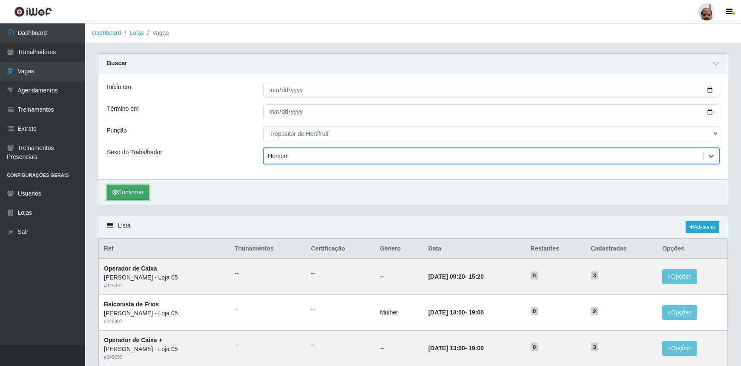
click at [124, 193] on button "Confirmar" at bounding box center [128, 192] width 42 height 15
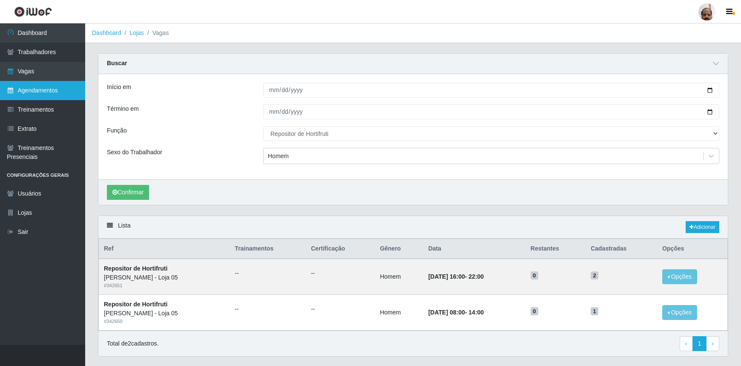
drag, startPoint x: 31, startPoint y: 72, endPoint x: 71, endPoint y: 96, distance: 47.1
click at [31, 72] on link "Vagas" at bounding box center [42, 71] width 85 height 19
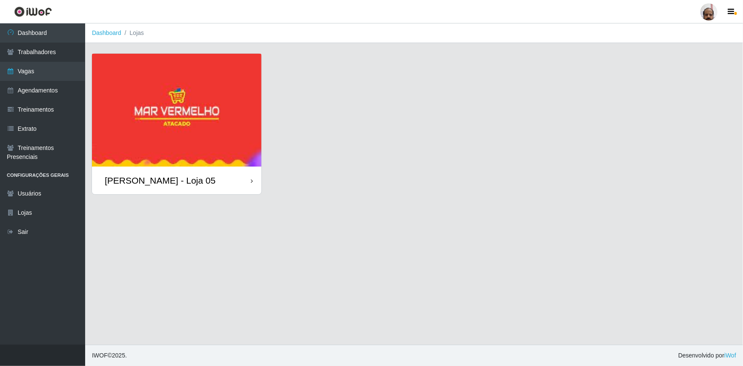
click at [143, 186] on div "[PERSON_NAME] - Loja 05" at bounding box center [160, 180] width 111 height 11
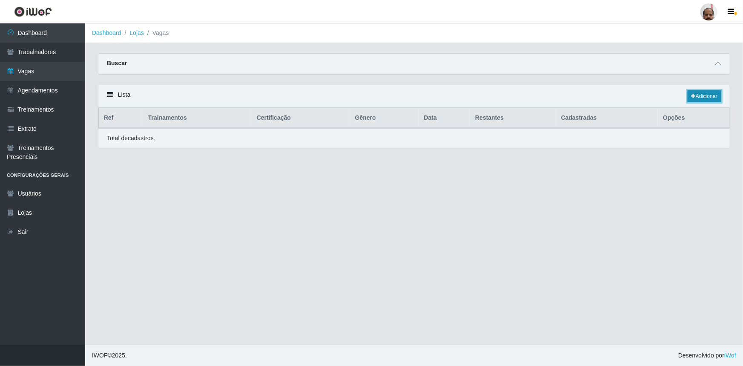
click at [714, 92] on link "Adicionar" at bounding box center [705, 96] width 34 height 12
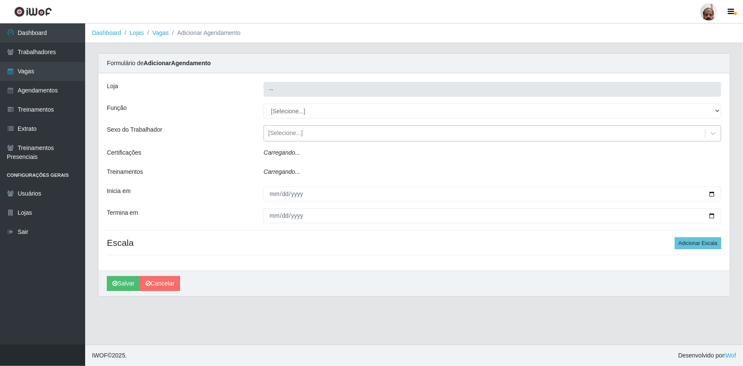
type input "[PERSON_NAME] - Loja 05"
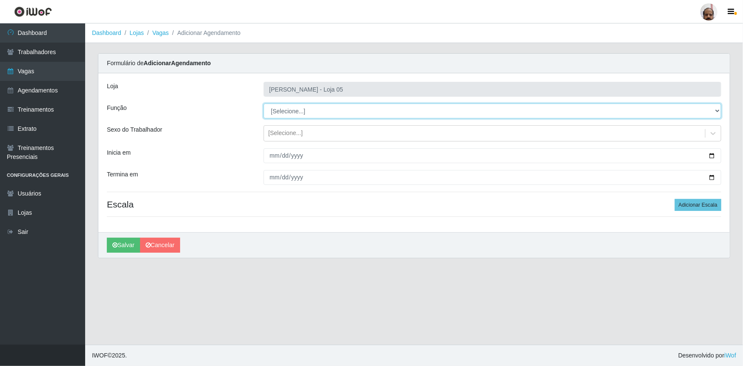
drag, startPoint x: 720, startPoint y: 111, endPoint x: 714, endPoint y: 116, distance: 7.6
click at [720, 111] on select "[Selecione...] ASG ASG + ASG ++ Auxiliar de Depósito Auxiliar de Depósito + Aux…" at bounding box center [493, 111] width 458 height 15
select select "107"
click at [264, 104] on select "[Selecione...] ASG ASG + ASG ++ Auxiliar de Depósito Auxiliar de Depósito + Aux…" at bounding box center [493, 111] width 458 height 15
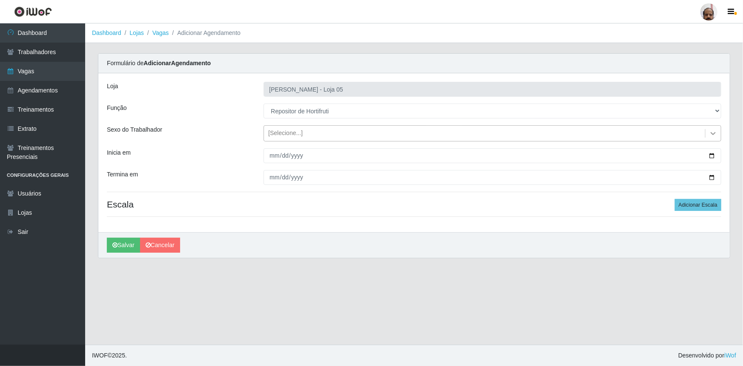
click at [711, 131] on icon at bounding box center [713, 133] width 9 height 9
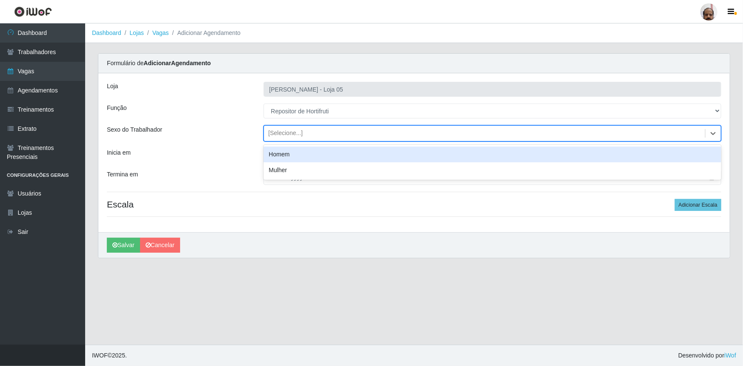
drag, startPoint x: 309, startPoint y: 151, endPoint x: 301, endPoint y: 164, distance: 15.4
click at [308, 152] on div "Homem" at bounding box center [493, 155] width 458 height 16
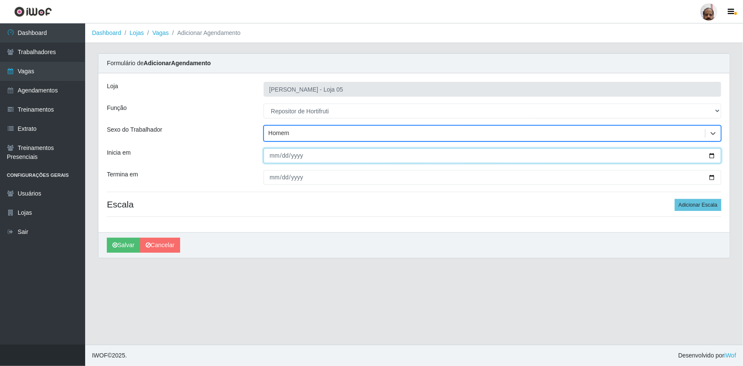
click at [711, 153] on input "Inicia em" at bounding box center [493, 155] width 458 height 15
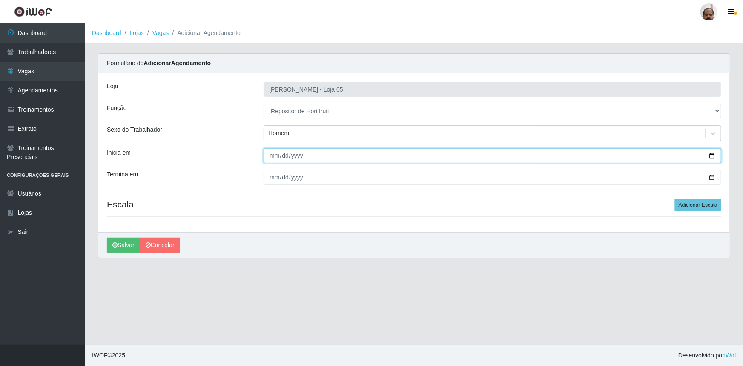
type input "[DATE]"
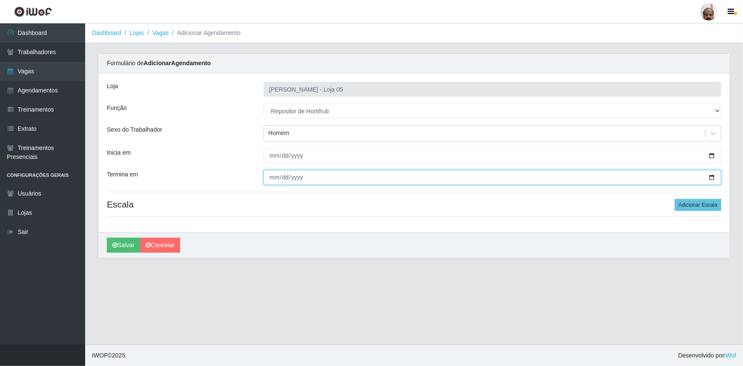
click at [710, 177] on input "Termina em" at bounding box center [493, 177] width 458 height 15
type input "[DATE]"
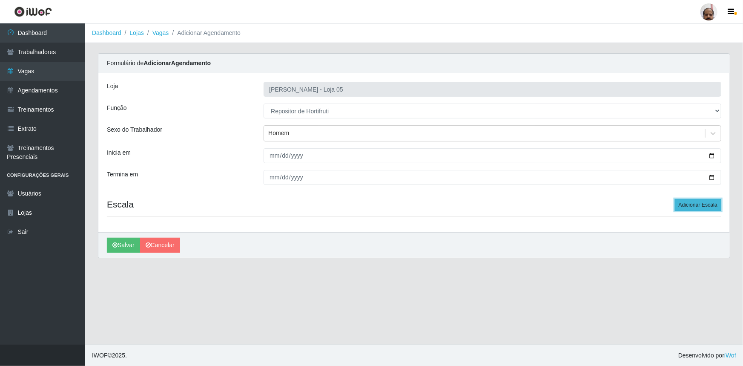
click at [711, 204] on button "Adicionar Escala" at bounding box center [698, 205] width 46 height 12
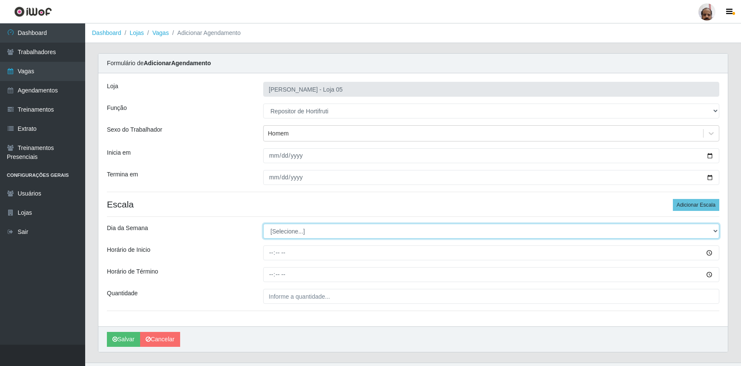
drag, startPoint x: 714, startPoint y: 230, endPoint x: 701, endPoint y: 237, distance: 14.7
click at [714, 230] on select "[Selecione...] Segunda Terça Quarta Quinta Sexta Sábado Domingo" at bounding box center [491, 231] width 456 height 15
select select "1"
click at [263, 224] on select "[Selecione...] Segunda Terça Quarta Quinta Sexta Sábado Domingo" at bounding box center [491, 231] width 456 height 15
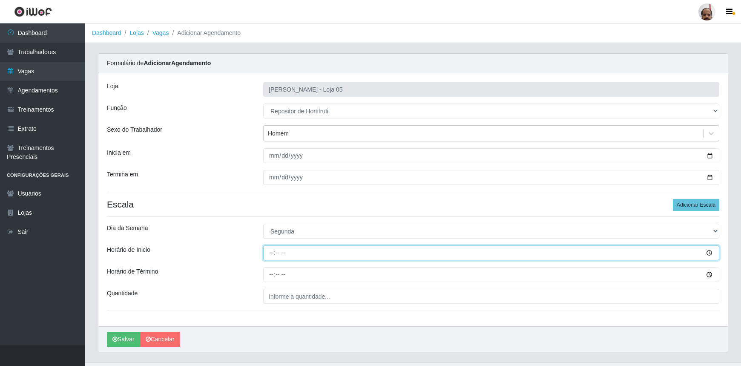
click at [271, 255] on input "Horário de Inicio" at bounding box center [491, 252] width 456 height 15
type input "08:00"
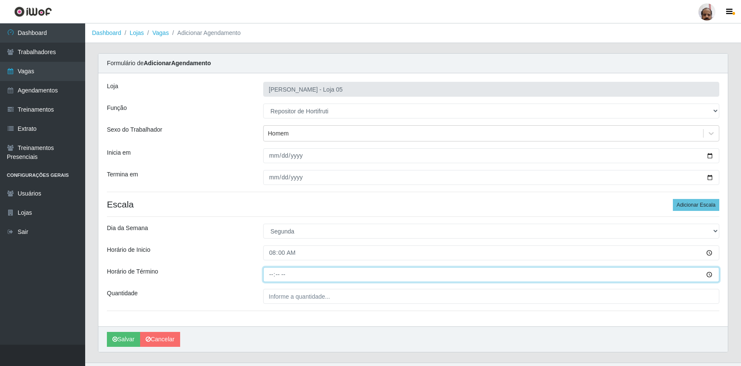
click at [271, 274] on input "Horário de Término" at bounding box center [491, 274] width 456 height 15
type input "14:00"
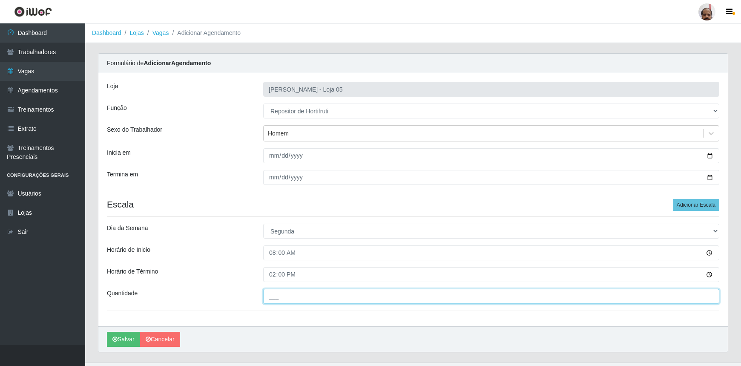
click at [285, 294] on input "___" at bounding box center [491, 296] width 456 height 15
type input "1__"
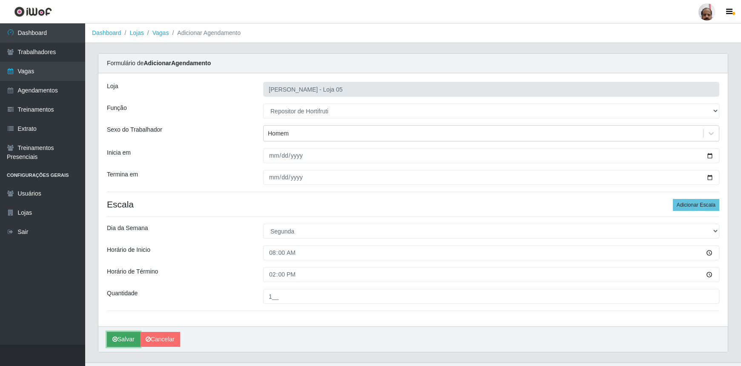
click at [123, 337] on button "Salvar" at bounding box center [123, 339] width 33 height 15
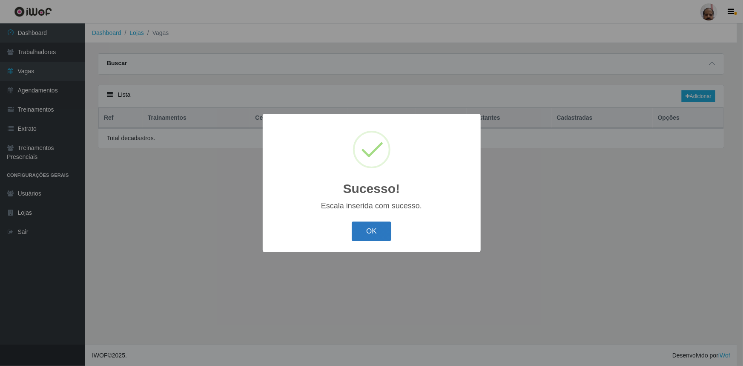
click at [384, 232] on button "OK" at bounding box center [372, 232] width 40 height 20
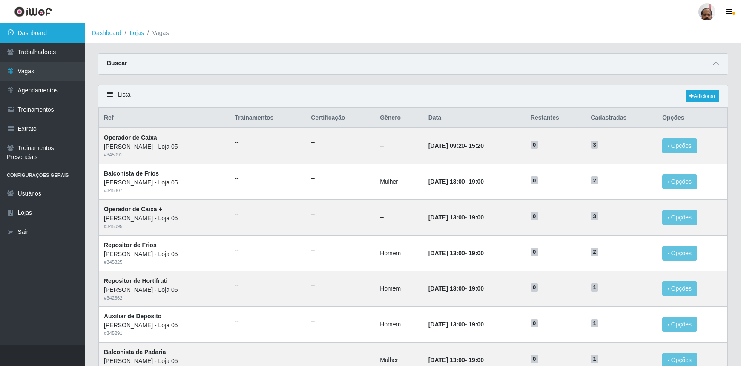
click at [28, 39] on link "Dashboard" at bounding box center [42, 32] width 85 height 19
